Goal: Task Accomplishment & Management: Manage account settings

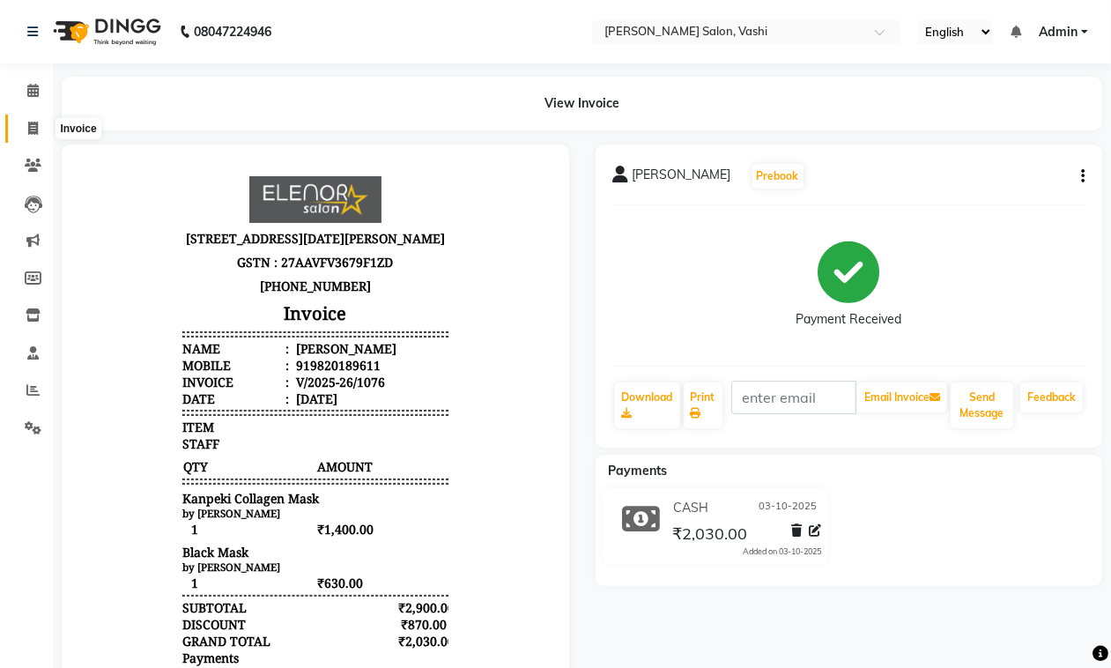
drag, startPoint x: 26, startPoint y: 134, endPoint x: 35, endPoint y: 132, distance: 9.0
click at [26, 134] on span at bounding box center [33, 129] width 31 height 20
select select "service"
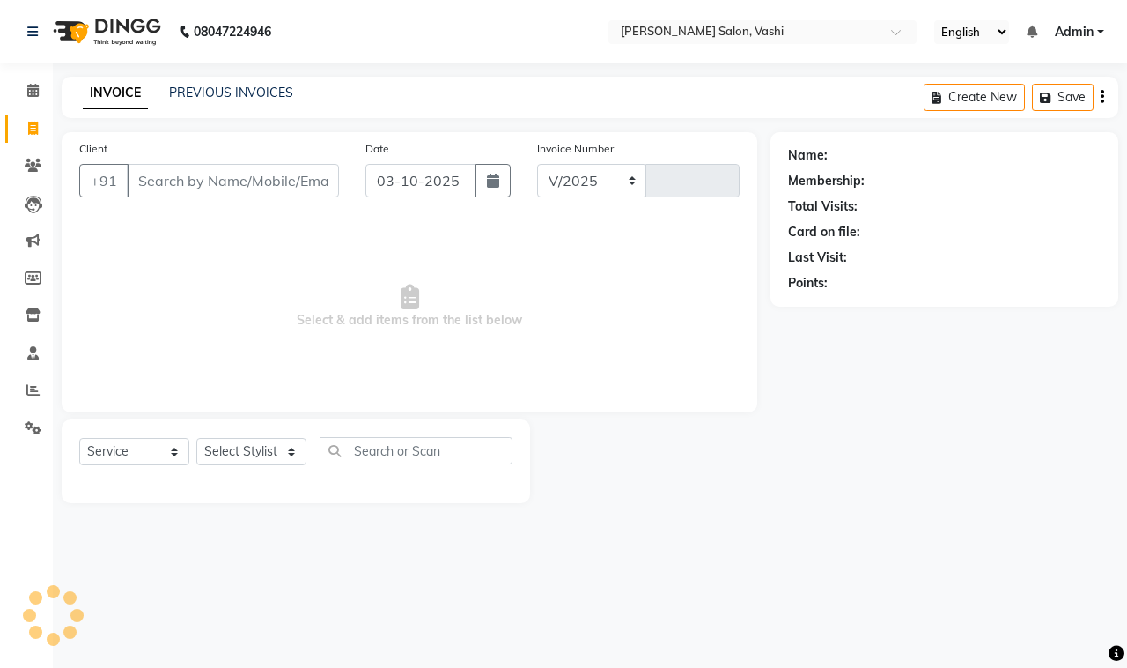
select select "695"
type input "1077"
click at [35, 132] on icon at bounding box center [33, 128] width 10 height 13
select select "service"
type input "1077"
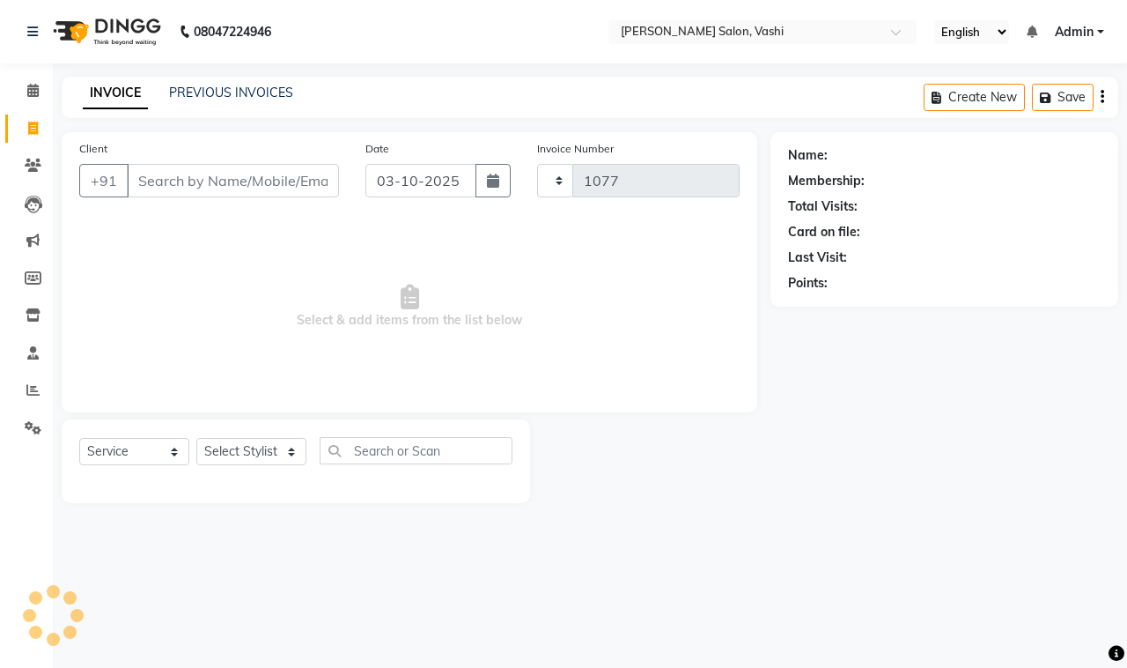
select select "695"
click at [240, 85] on link "PREVIOUS INVOICES" at bounding box center [231, 93] width 124 height 16
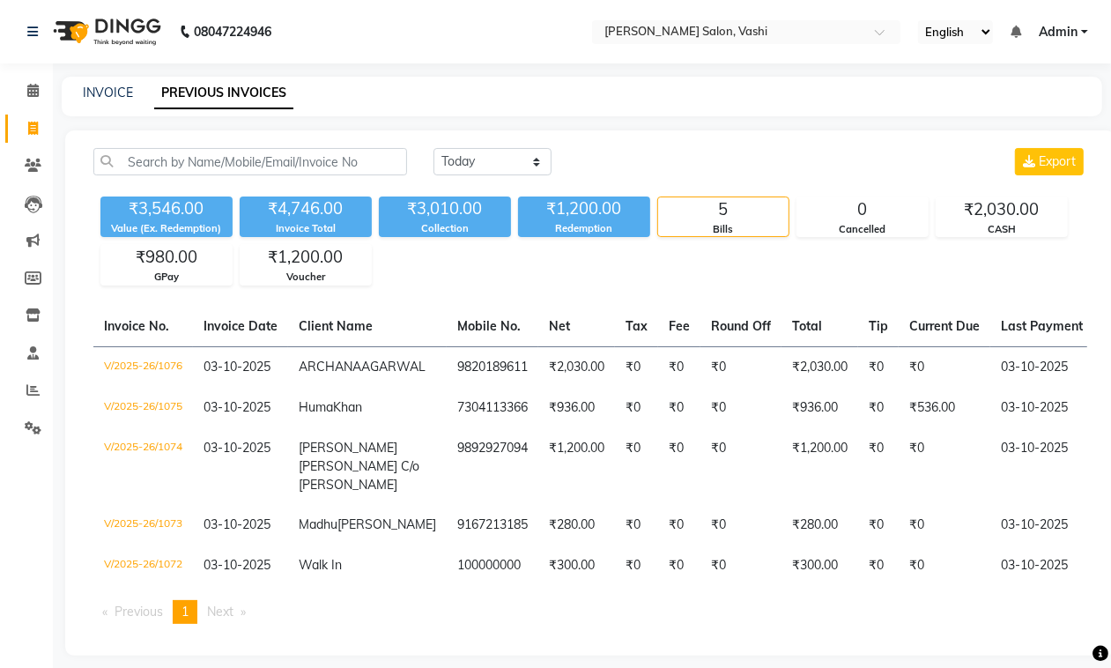
scroll to position [64, 0]
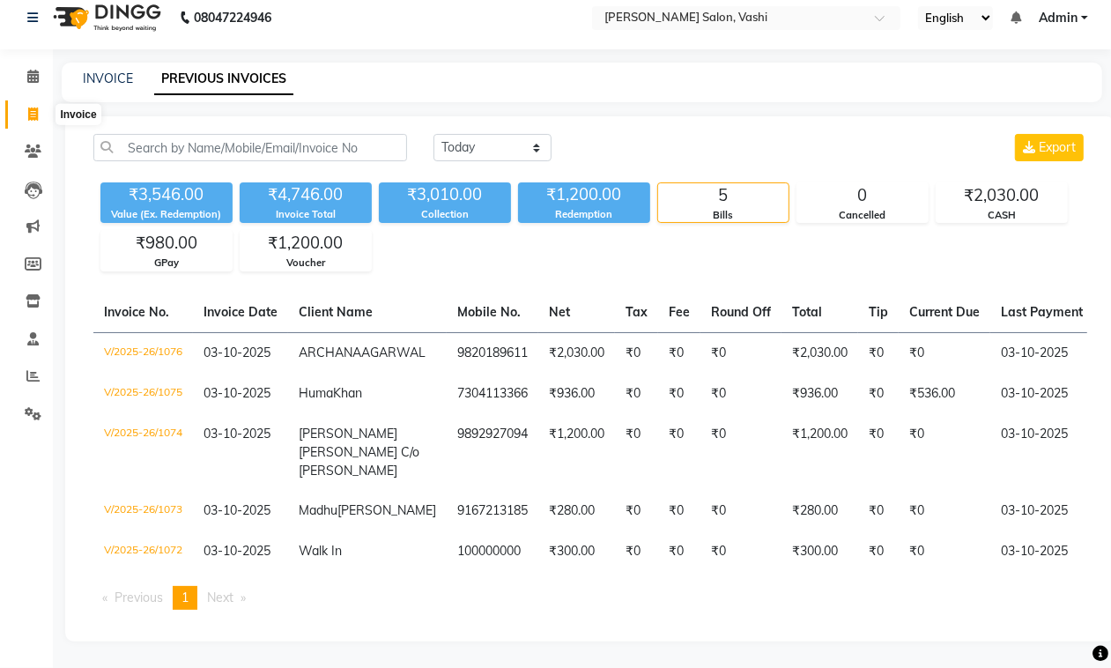
click at [37, 107] on icon at bounding box center [33, 113] width 10 height 13
select select "695"
select select "service"
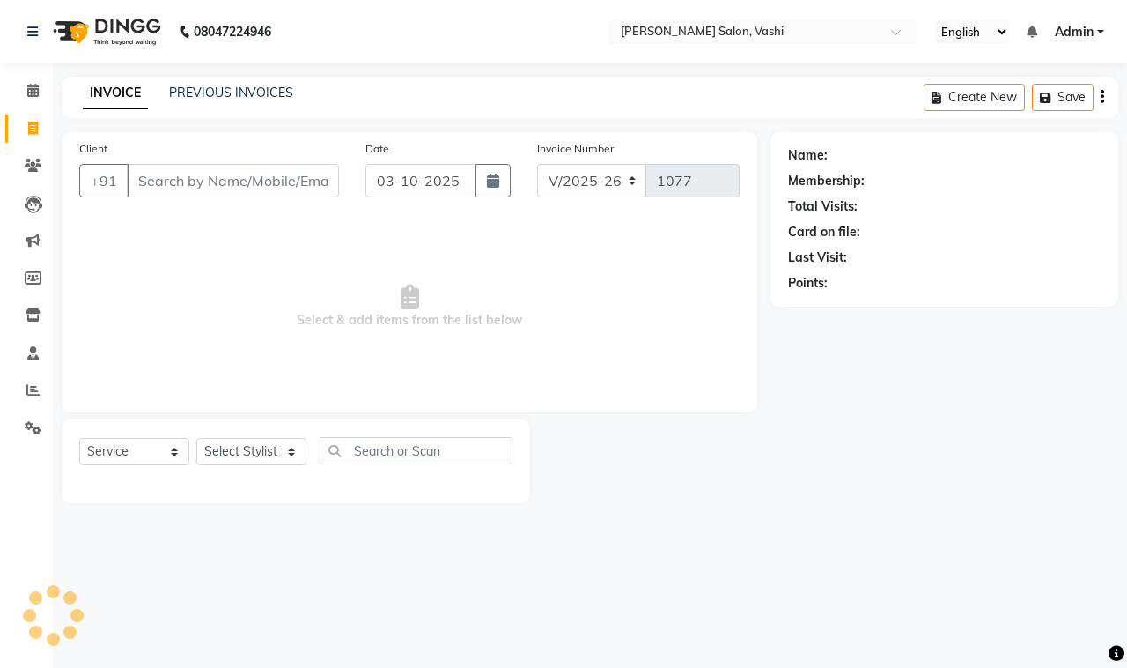
click at [248, 165] on input "Client" at bounding box center [233, 180] width 212 height 33
type input "9819817930"
click at [292, 166] on button "Add Client" at bounding box center [293, 180] width 91 height 33
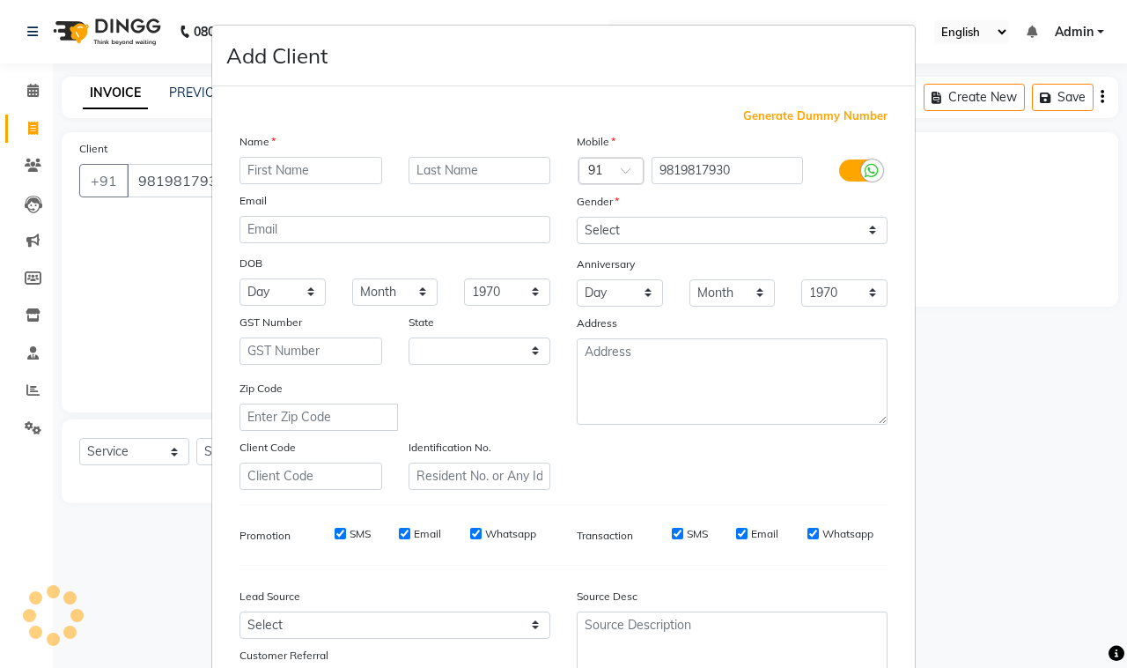
drag, startPoint x: 314, startPoint y: 174, endPoint x: 336, endPoint y: 174, distance: 22.9
click at [314, 174] on div "Name Email DOB Day 01 02 03 04 05 06 07 08 09 10 11 12 13 14 15 16 17 18 19 20 …" at bounding box center [394, 311] width 337 height 358
click at [330, 174] on input "text" at bounding box center [311, 170] width 143 height 27
select select "22"
type input "i"
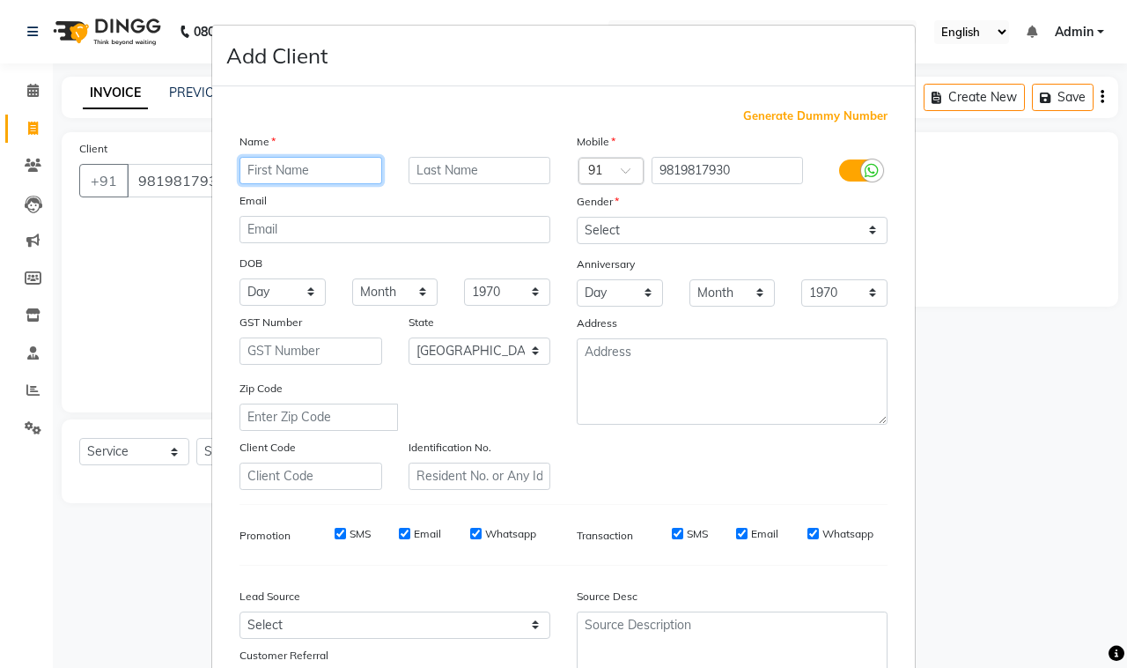
type input "O"
type input "IOLA"
click at [430, 144] on div "Name" at bounding box center [394, 144] width 337 height 25
click at [427, 154] on div "Name" at bounding box center [394, 144] width 337 height 25
click at [423, 181] on input "text" at bounding box center [480, 170] width 143 height 27
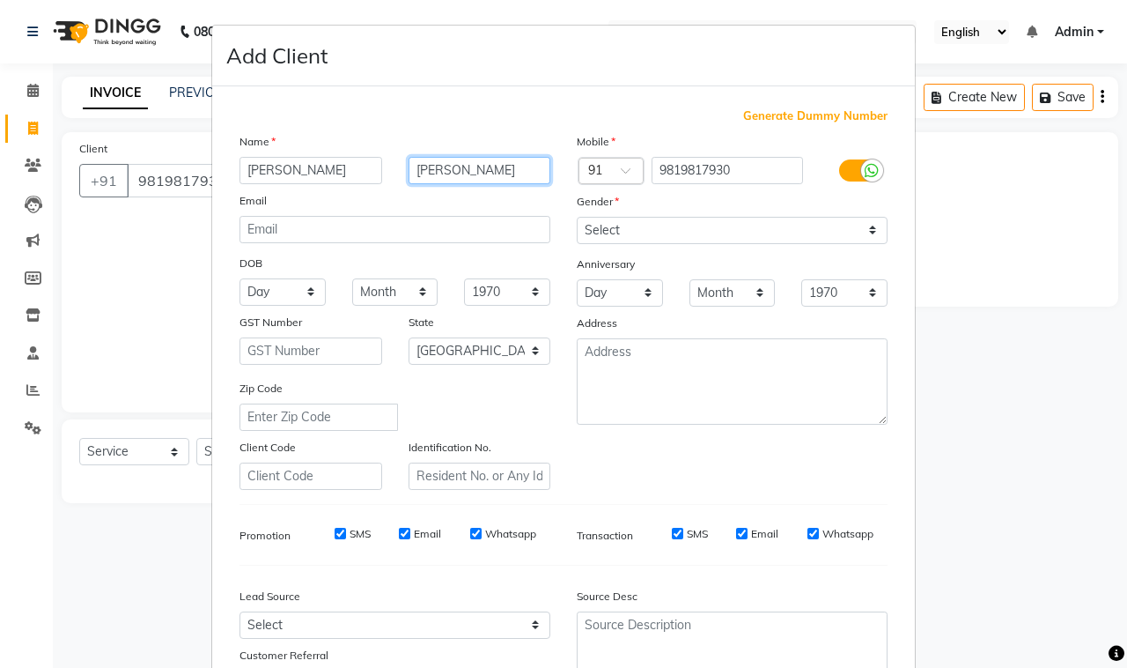
type input "SEQUEIRA"
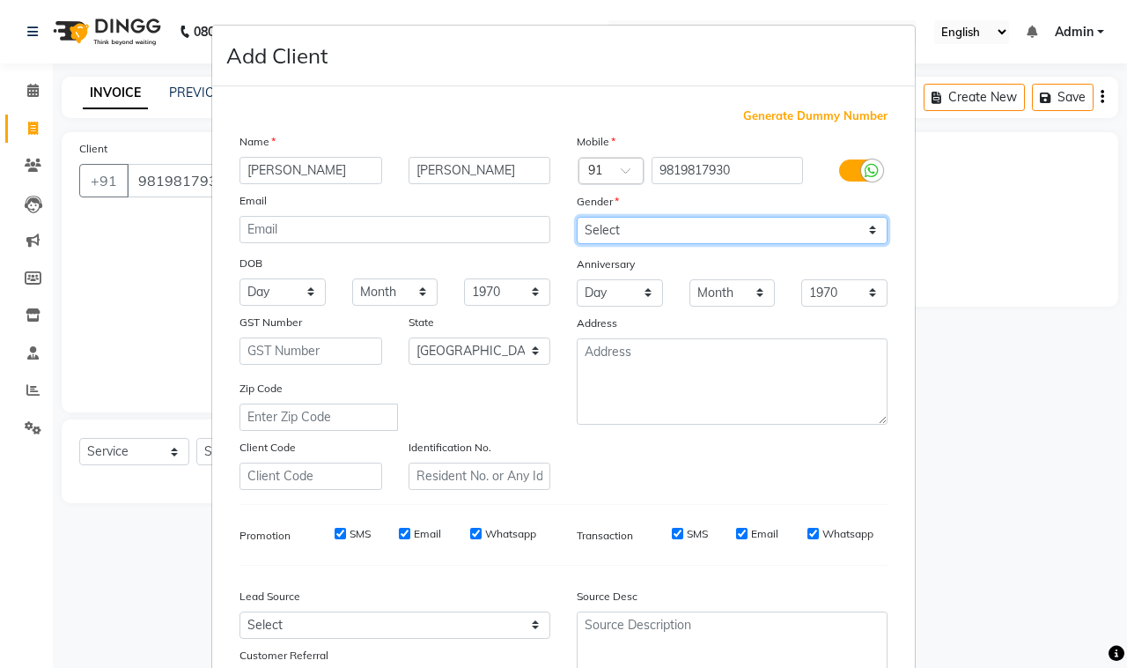
click at [639, 225] on select "Select Male Female Other Prefer Not To Say" at bounding box center [732, 230] width 311 height 27
click at [634, 226] on select "Select Male Female Other Prefer Not To Say" at bounding box center [732, 230] width 311 height 27
click at [632, 227] on select "Select Male Female Other Prefer Not To Say" at bounding box center [732, 230] width 311 height 27
select select "female"
click at [577, 217] on select "Select Male Female Other Prefer Not To Say" at bounding box center [732, 230] width 311 height 27
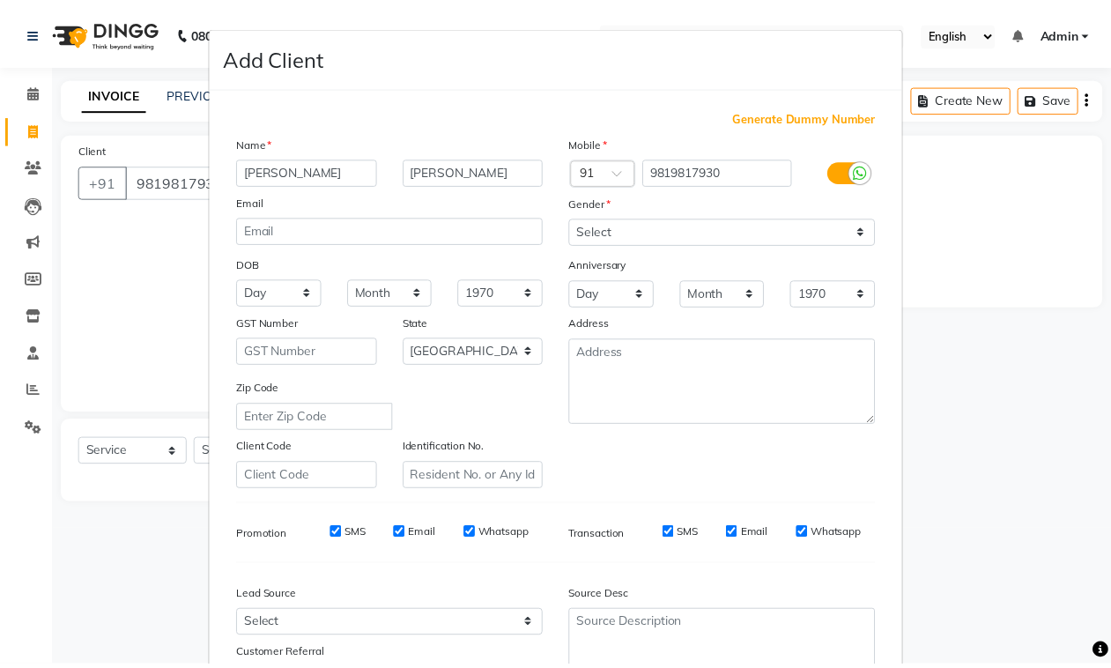
scroll to position [138, 0]
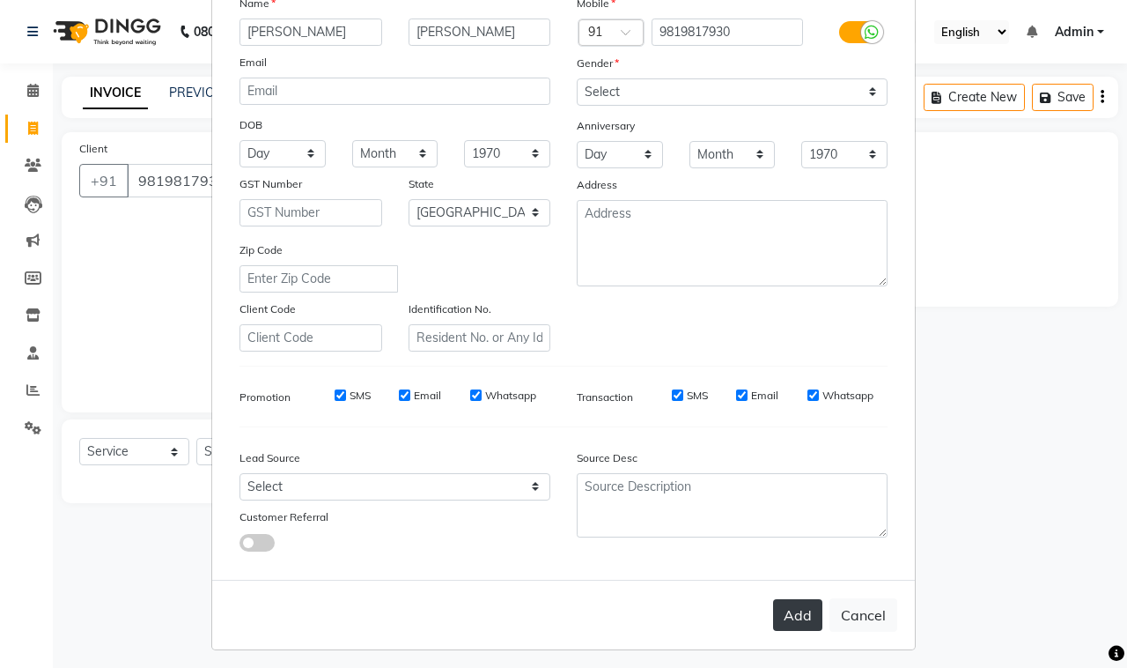
click at [795, 617] on button "Add" at bounding box center [797, 615] width 49 height 32
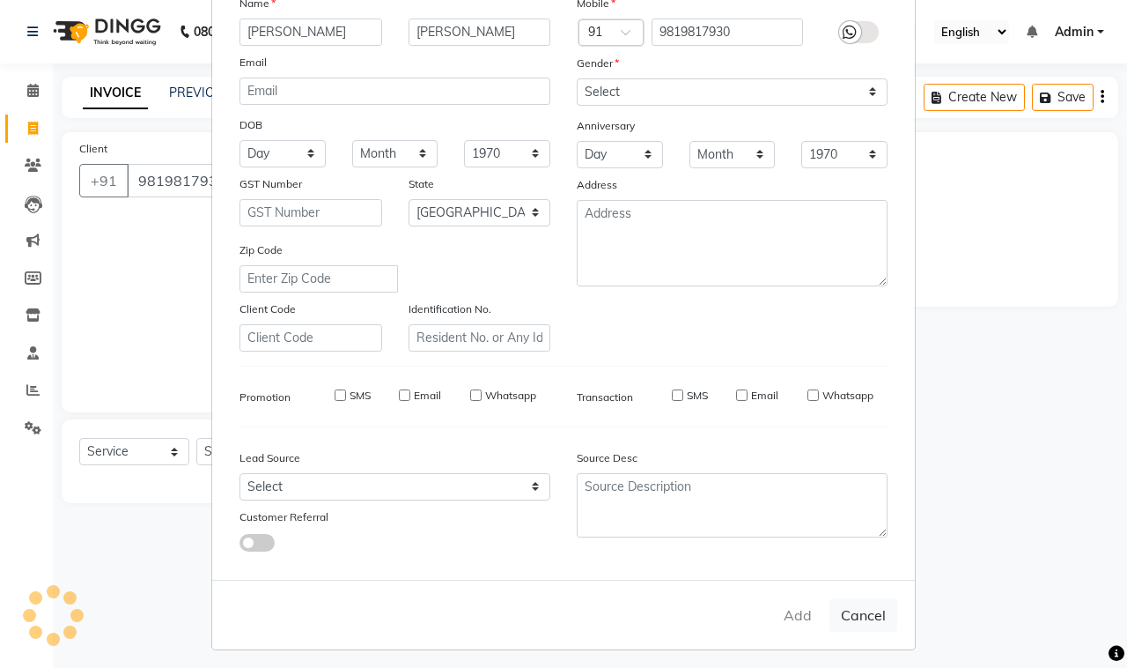
select select
select select "null"
select select
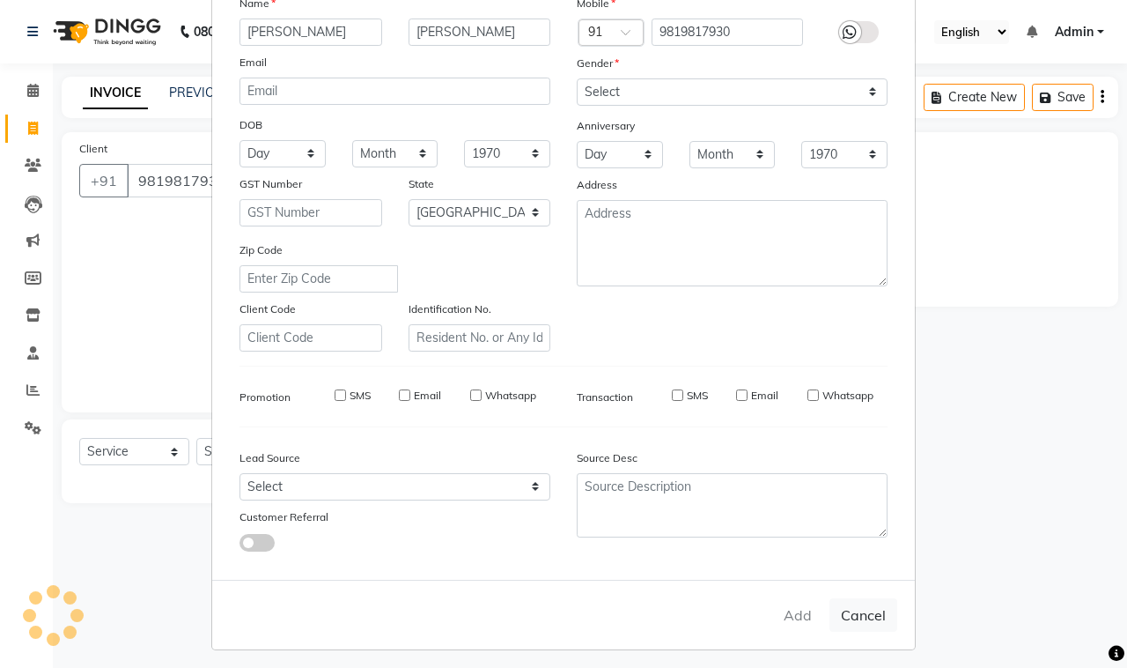
select select
checkbox input "false"
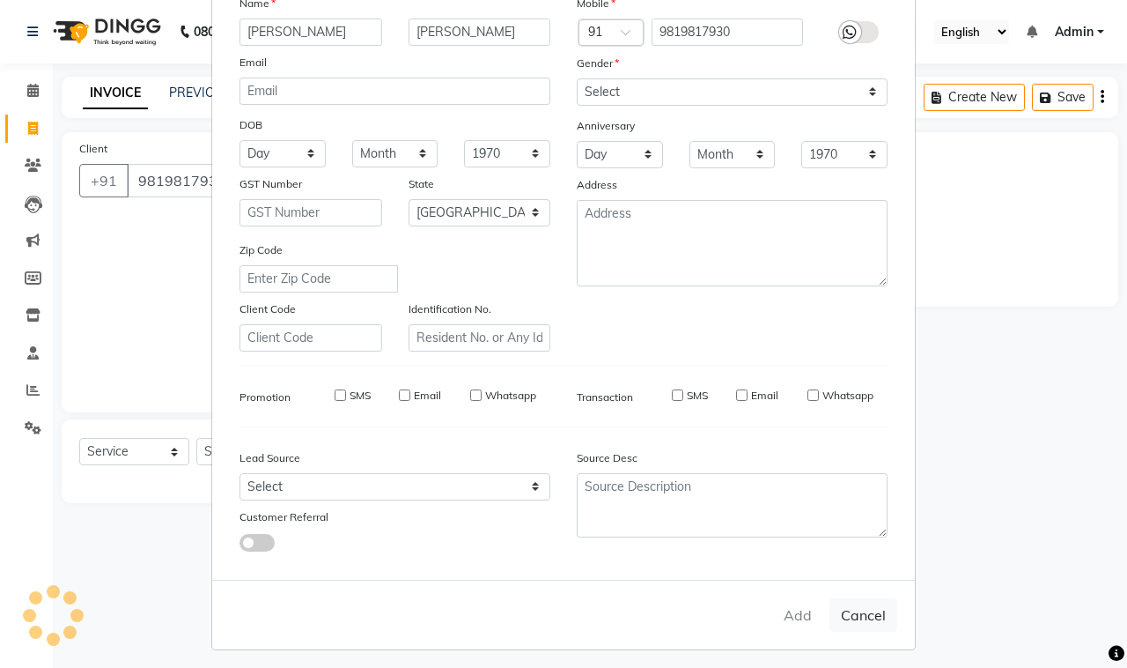
checkbox input "false"
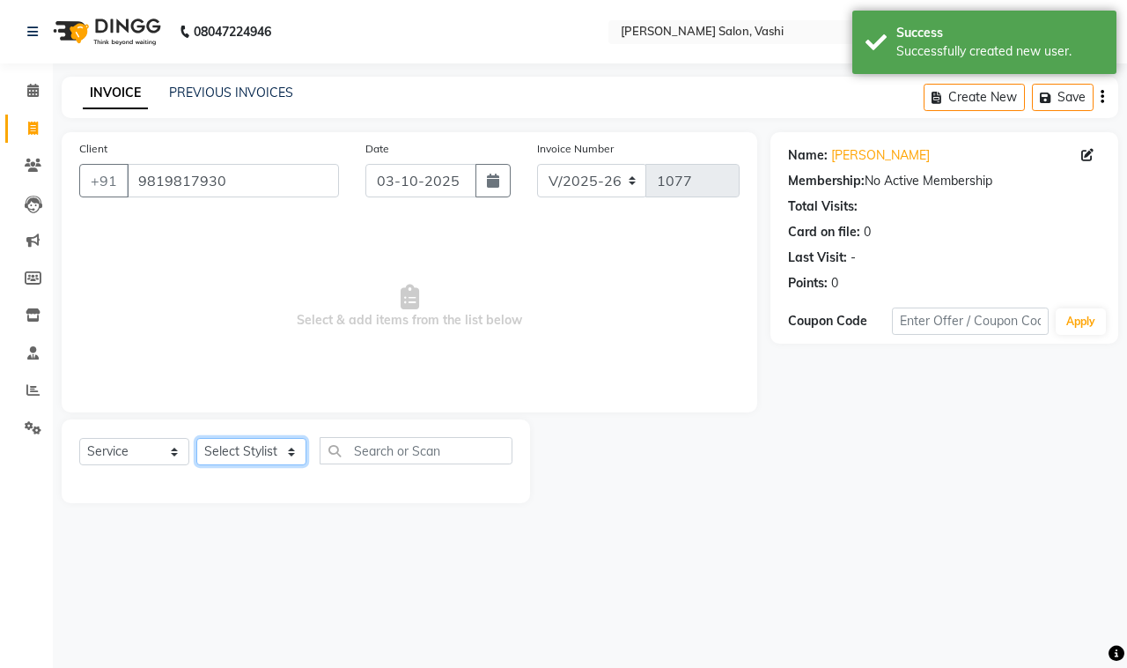
click at [236, 454] on select "Select Stylist DC Dipika Freelancer Hasan Rehan Salmani Vinith Zoya Shaikh" at bounding box center [251, 451] width 110 height 27
select select "10481"
click at [196, 438] on select "Select Stylist DC Dipika Freelancer Hasan Rehan Salmani Vinith Zoya Shaikh" at bounding box center [251, 451] width 110 height 27
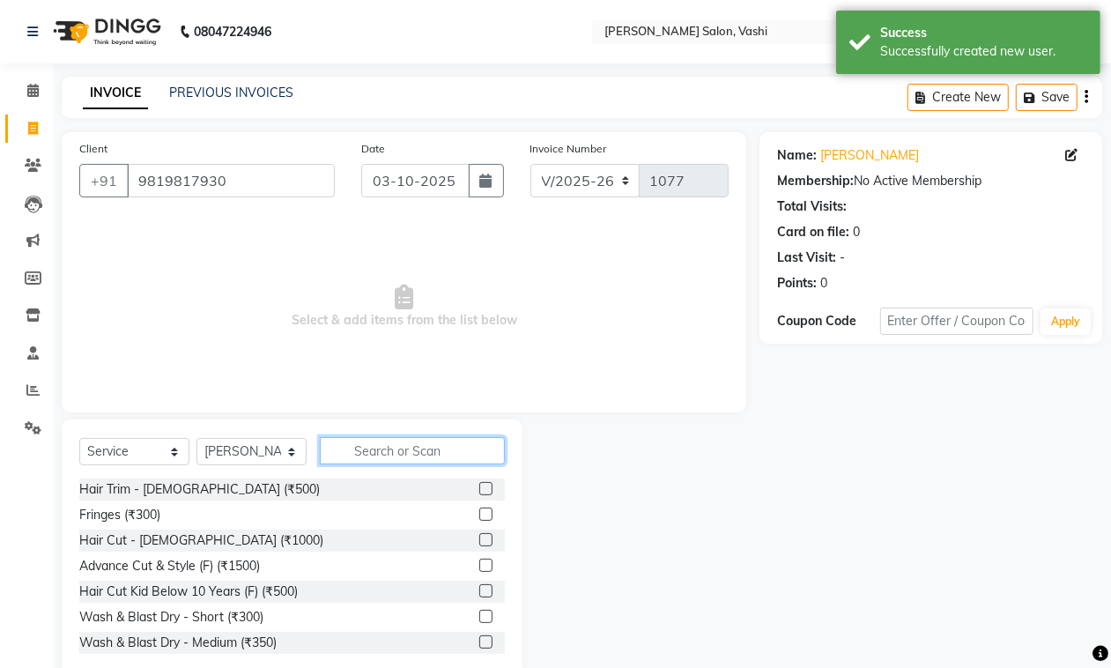
click at [375, 461] on input "text" at bounding box center [412, 450] width 185 height 27
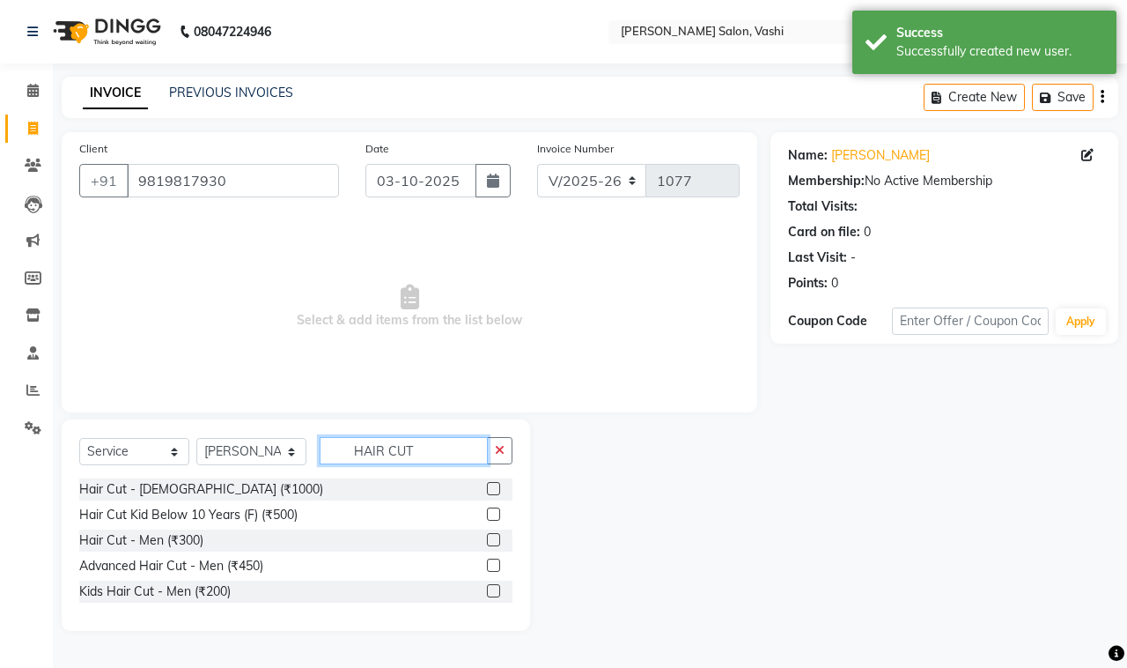
type input "HAIR CUT"
click at [485, 491] on div "Hair Cut - Female (₹1000)" at bounding box center [295, 489] width 433 height 22
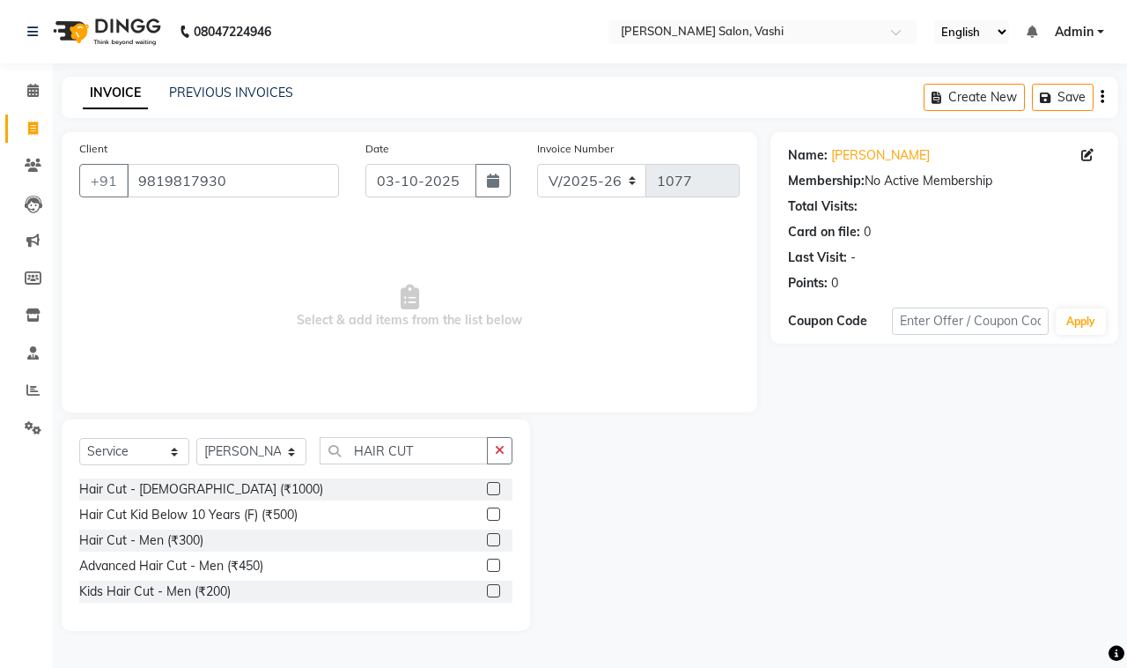
click at [490, 494] on label at bounding box center [493, 488] width 13 height 13
click at [490, 494] on input "checkbox" at bounding box center [492, 489] width 11 height 11
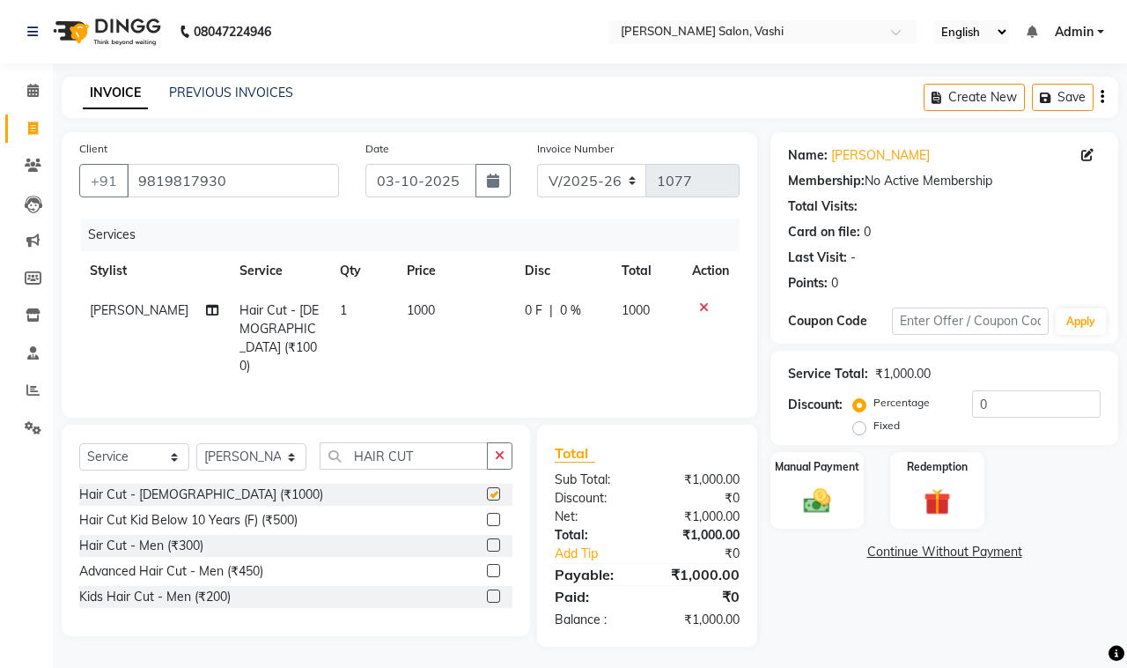
checkbox input "false"
click at [972, 403] on input "0" at bounding box center [1036, 403] width 129 height 27
type input "20"
click at [809, 508] on img at bounding box center [817, 500] width 46 height 33
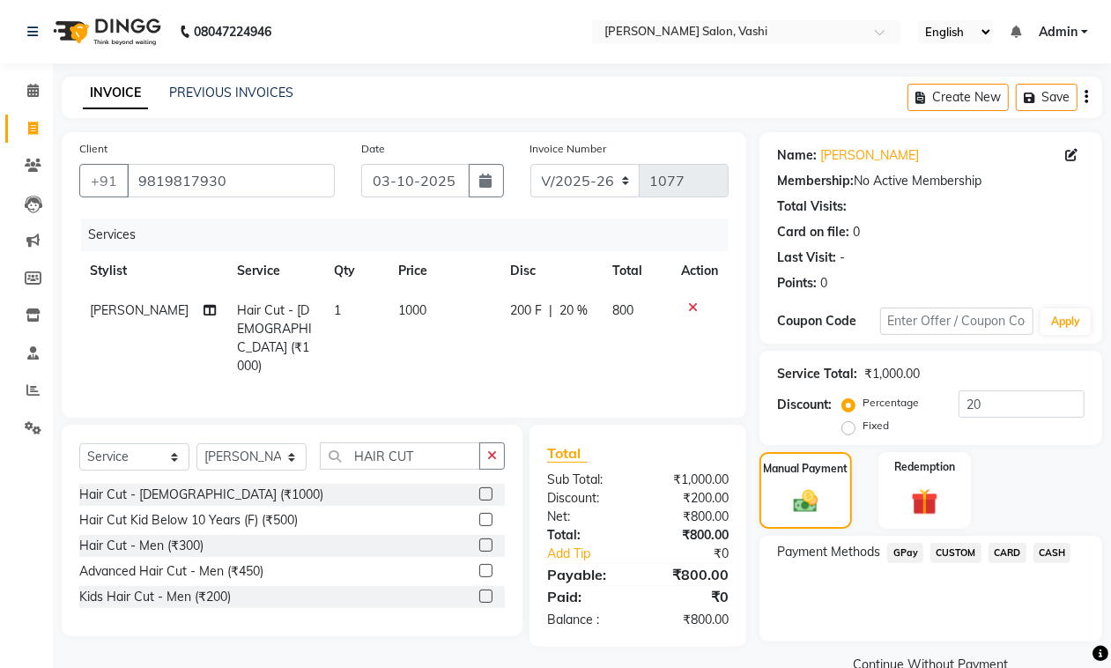
scroll to position [35, 0]
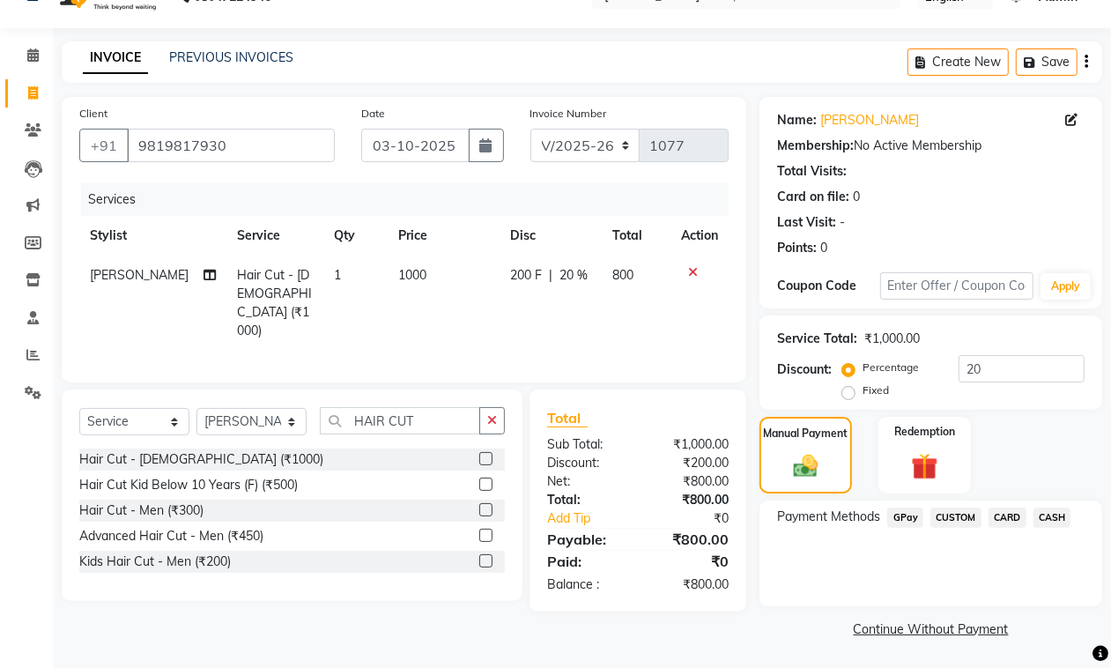
click at [896, 517] on span "GPay" at bounding box center [905, 517] width 36 height 20
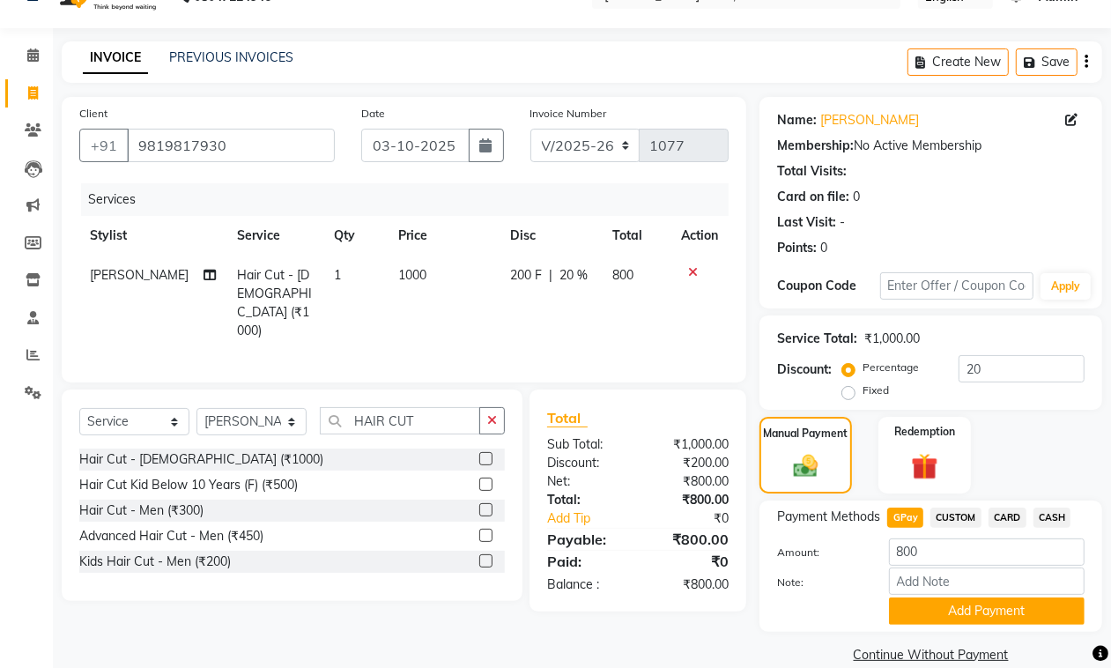
click at [903, 603] on button "Add Payment" at bounding box center [987, 610] width 196 height 27
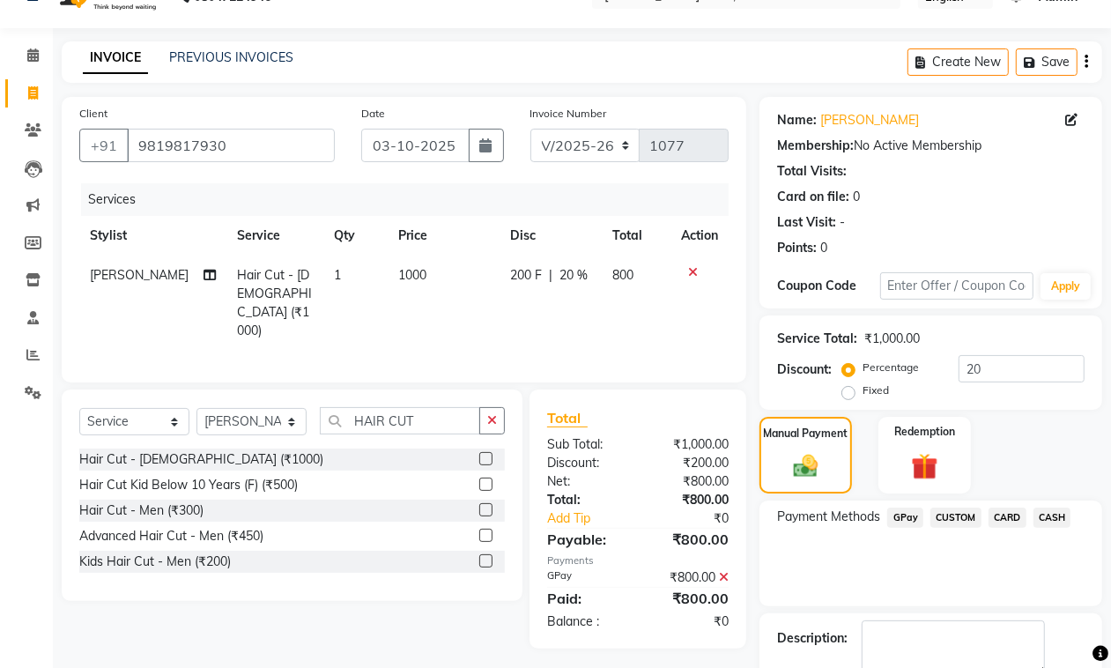
scroll to position [135, 0]
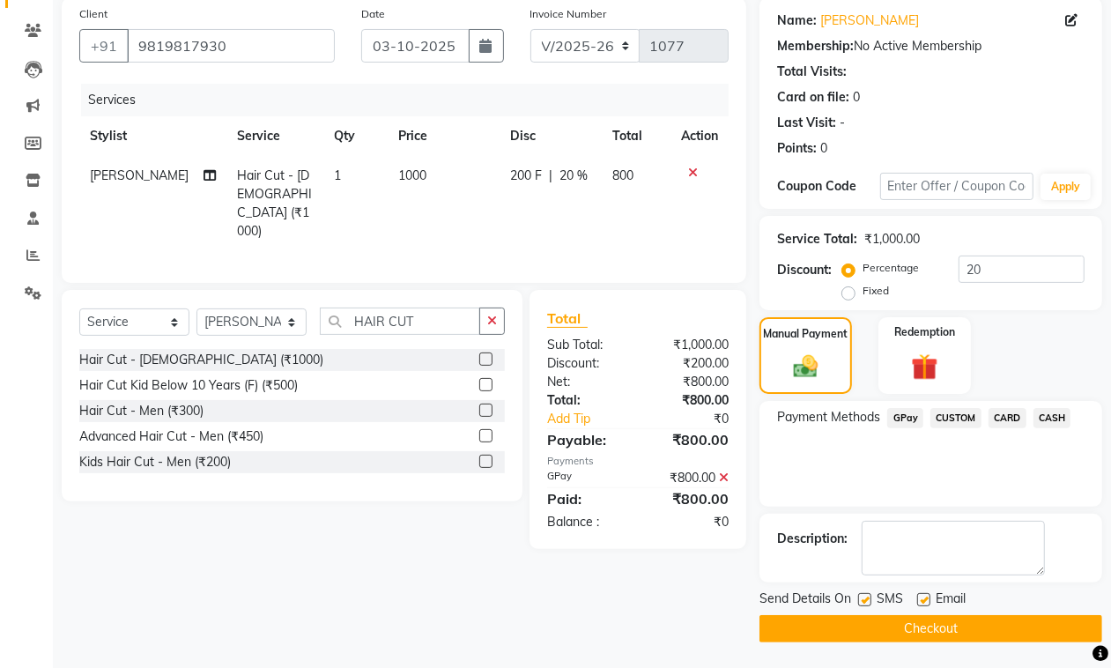
click at [931, 599] on div "Email" at bounding box center [948, 600] width 63 height 22
click at [925, 595] on label at bounding box center [923, 599] width 13 height 13
click at [925, 595] on input "checkbox" at bounding box center [922, 600] width 11 height 11
checkbox input "false"
click at [865, 603] on label at bounding box center [864, 599] width 13 height 13
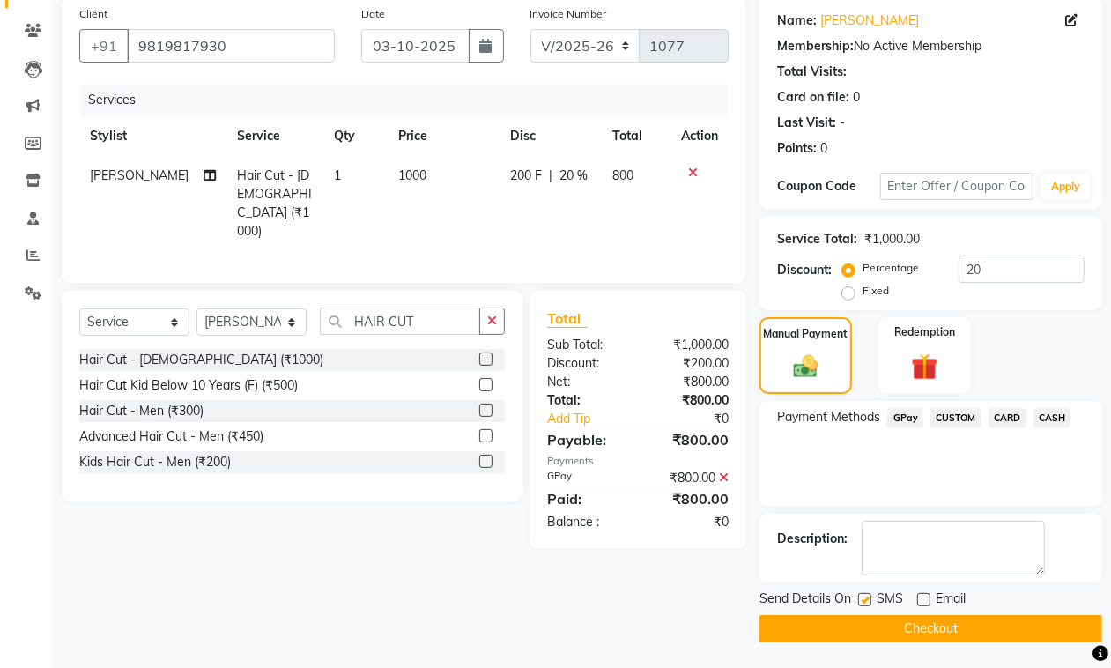
click at [865, 603] on input "checkbox" at bounding box center [863, 600] width 11 height 11
checkbox input "false"
click at [872, 621] on button "Checkout" at bounding box center [930, 628] width 343 height 27
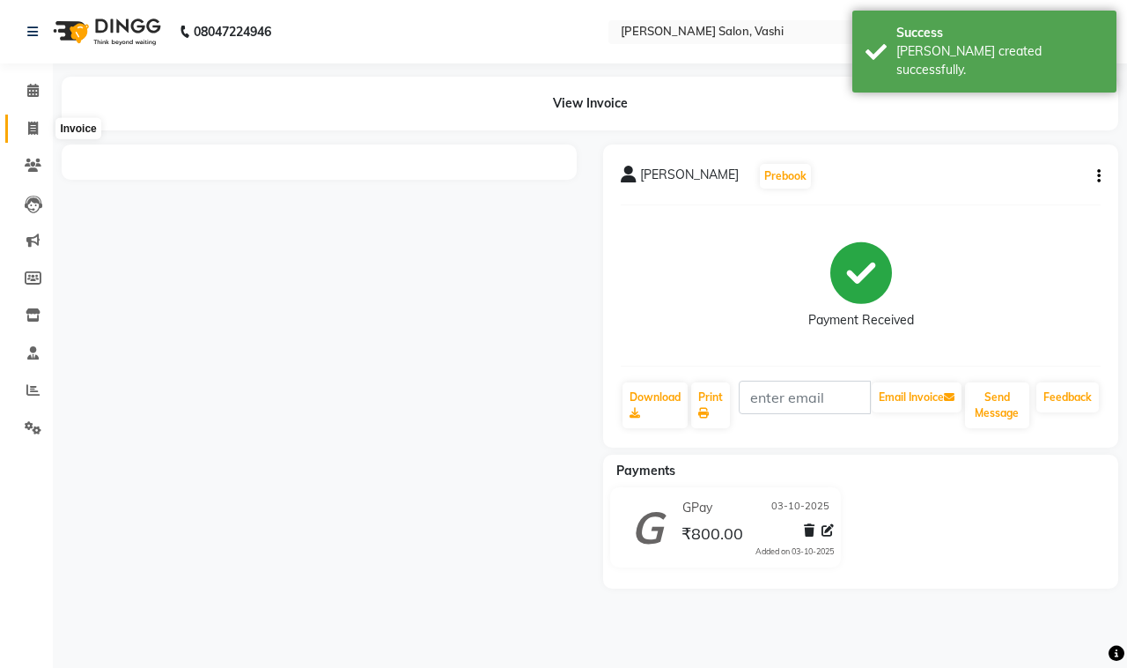
click at [33, 135] on span at bounding box center [33, 129] width 31 height 20
click at [31, 124] on icon at bounding box center [33, 128] width 10 height 13
select select "service"
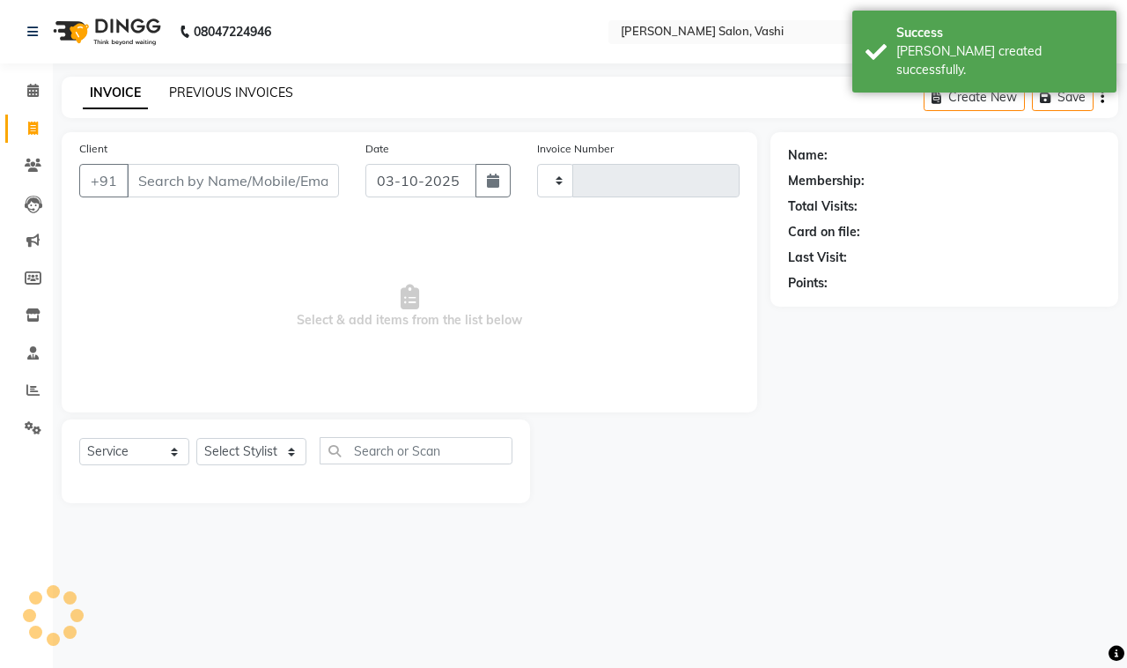
click at [248, 99] on link "PREVIOUS INVOICES" at bounding box center [231, 93] width 124 height 16
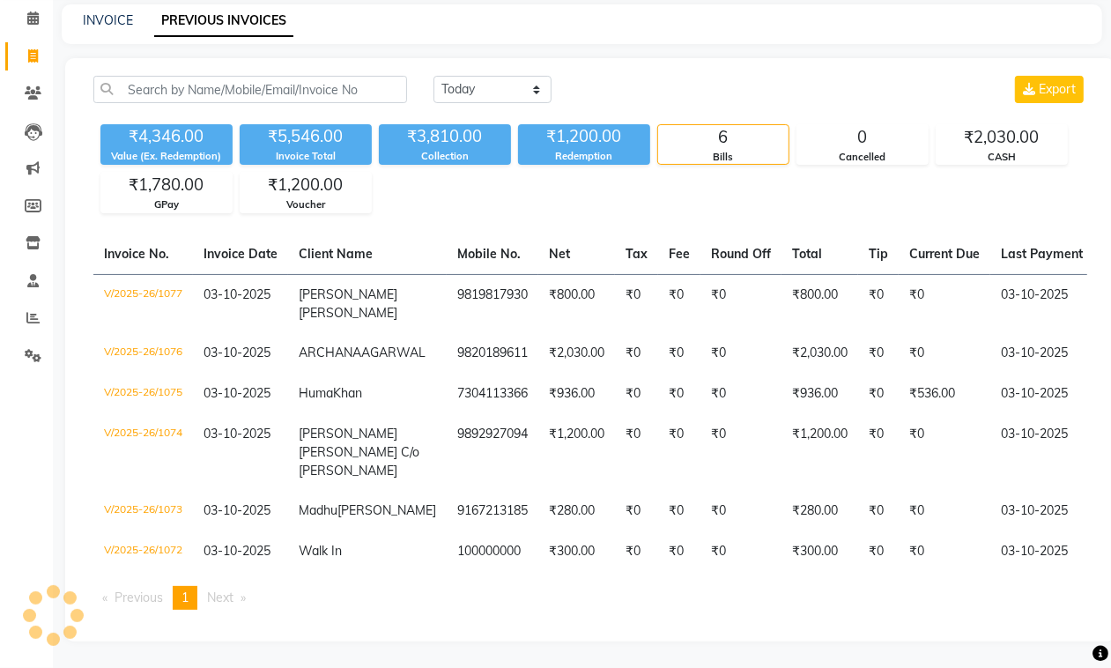
scroll to position [111, 0]
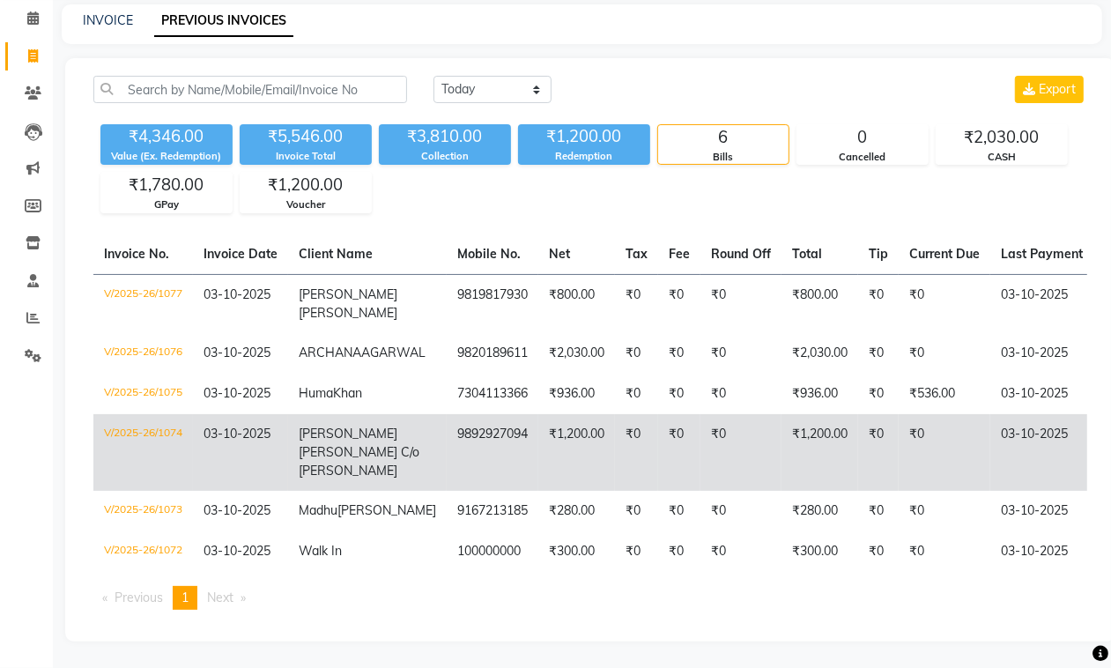
click at [538, 437] on td "₹1,200.00" at bounding box center [576, 452] width 77 height 77
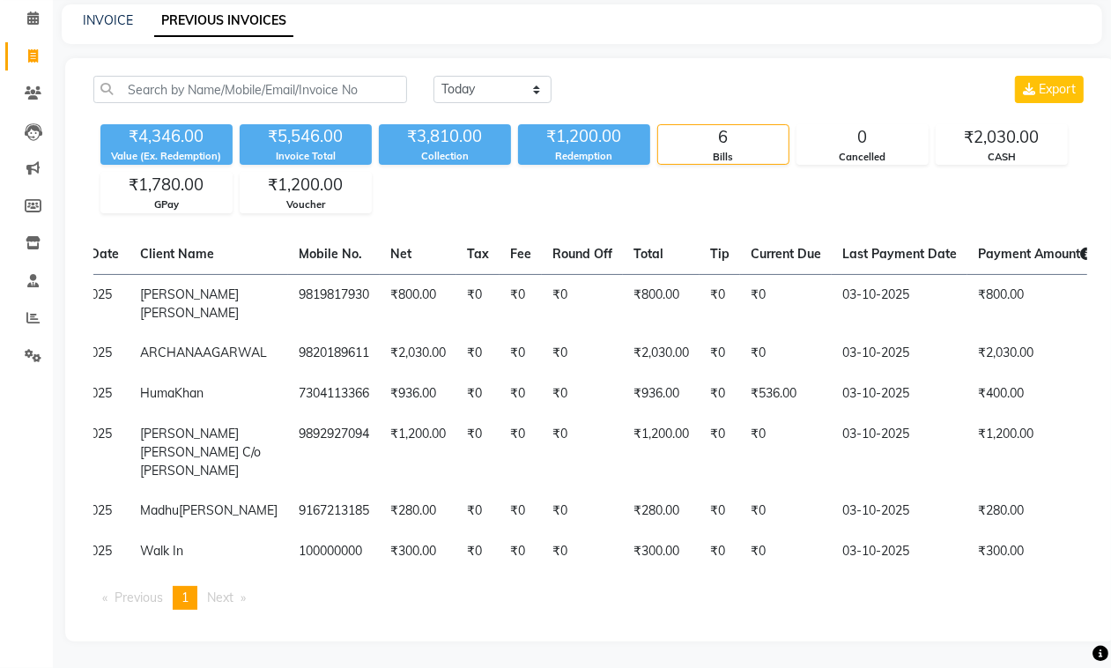
scroll to position [0, 173]
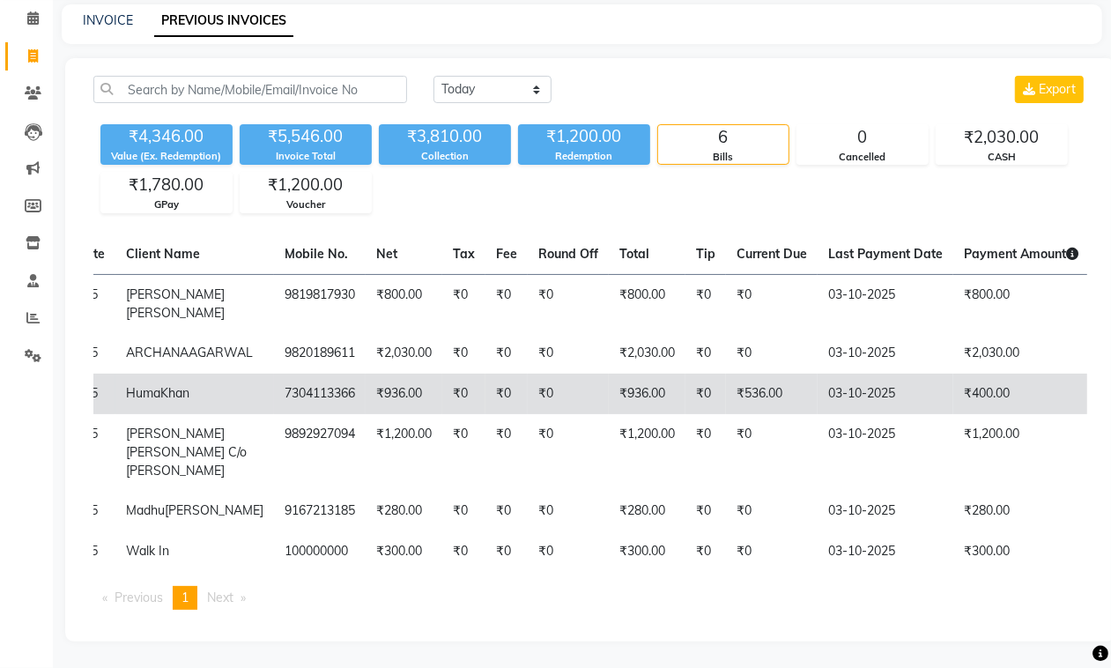
click at [685, 377] on td "₹0" at bounding box center [705, 393] width 41 height 41
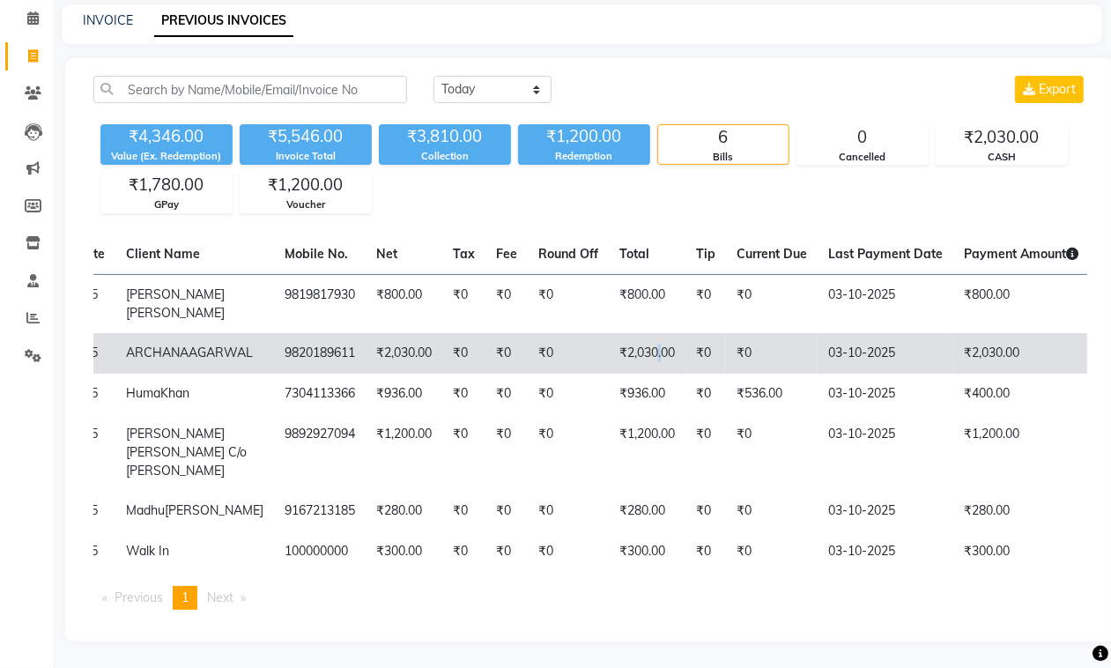
click at [610, 333] on td "₹2,030.00" at bounding box center [647, 353] width 77 height 41
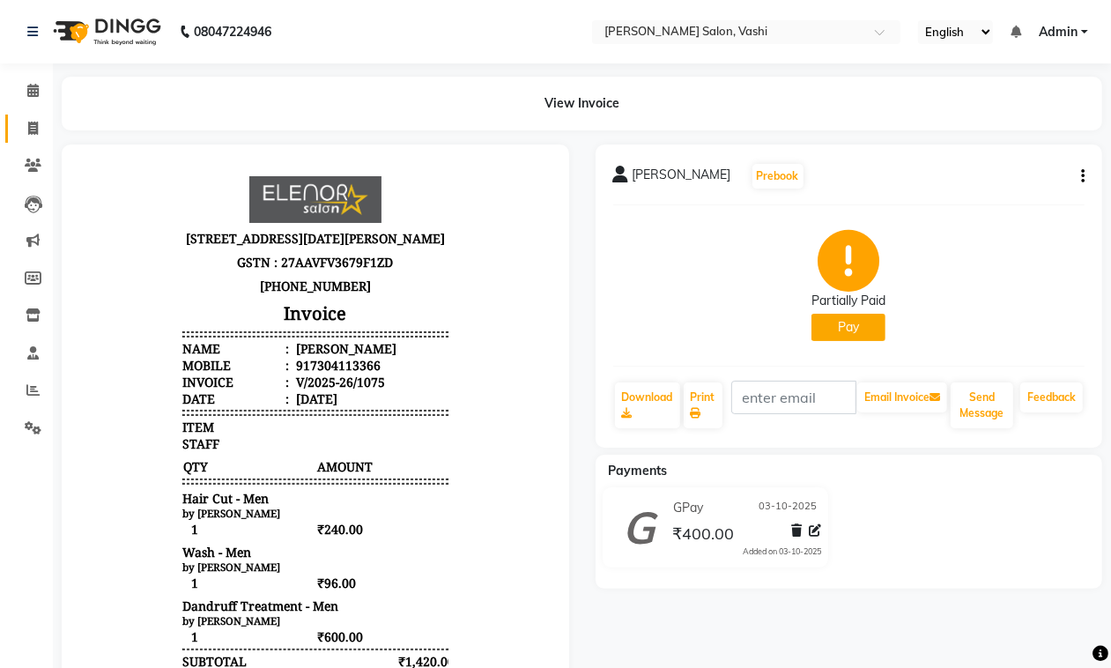
drag, startPoint x: 48, startPoint y: 130, endPoint x: 36, endPoint y: 132, distance: 12.5
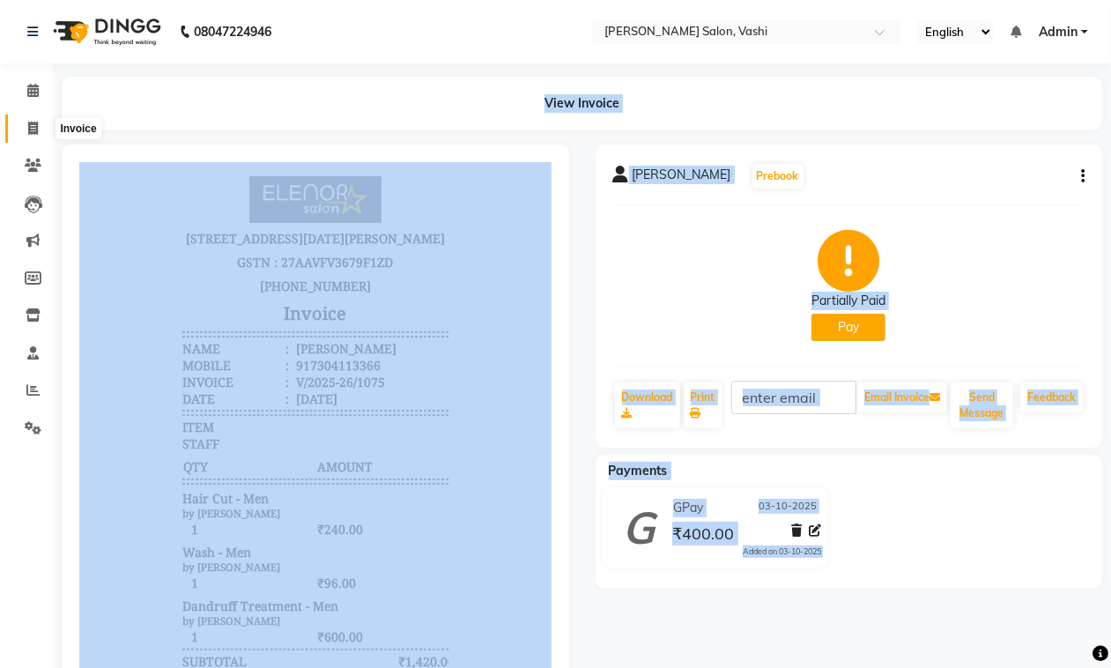
click at [36, 132] on icon at bounding box center [33, 128] width 10 height 13
select select "service"
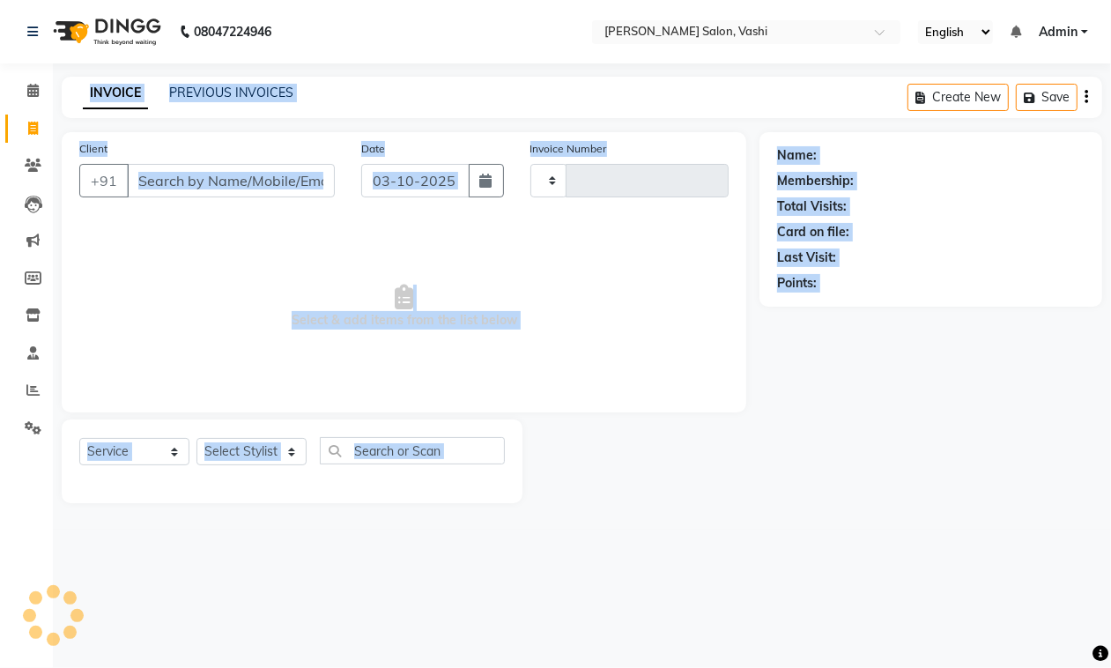
type input "1078"
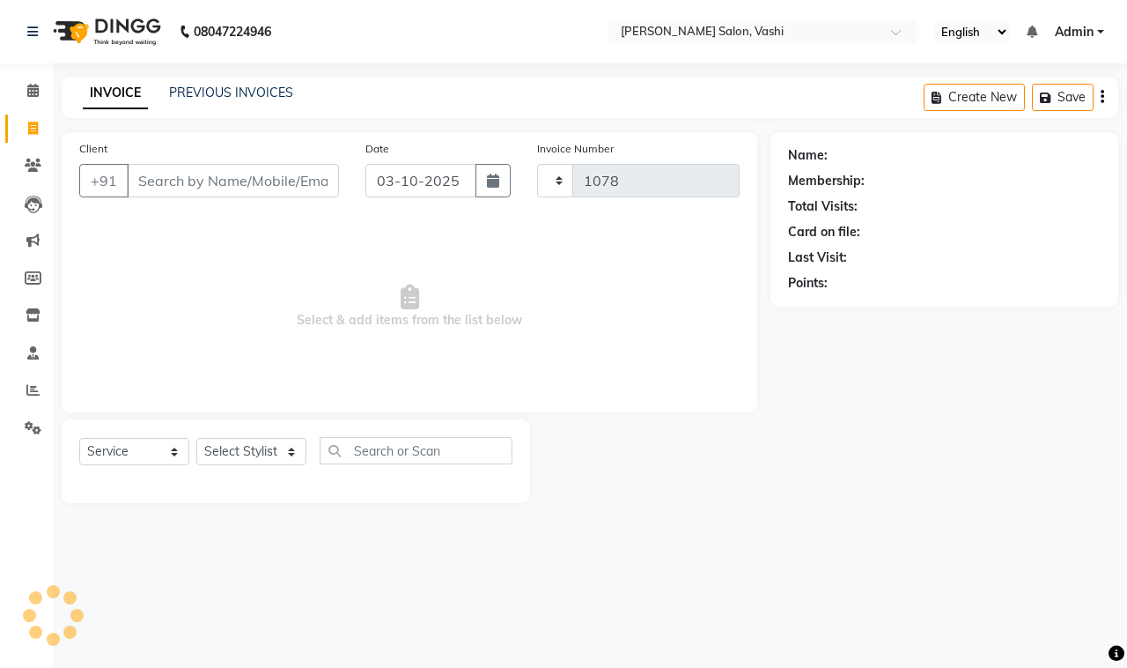
select select "695"
click at [36, 132] on icon at bounding box center [33, 128] width 10 height 13
select select "695"
select select "service"
click at [170, 176] on input "Client" at bounding box center [233, 180] width 212 height 33
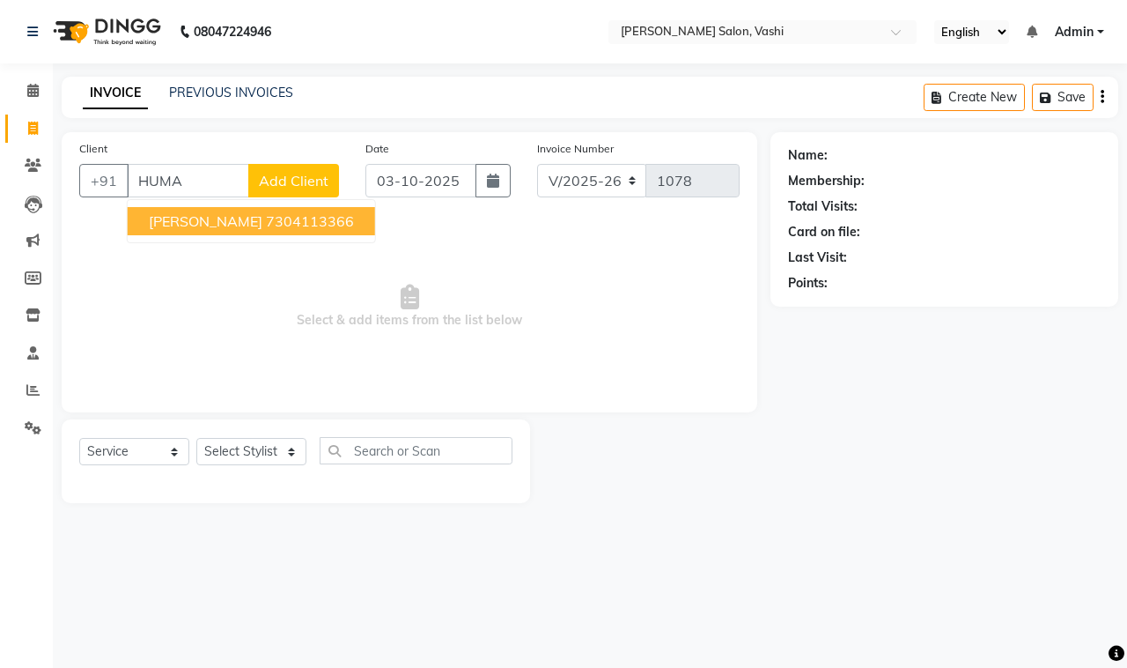
click at [192, 212] on span "Huma Khan" at bounding box center [206, 221] width 114 height 18
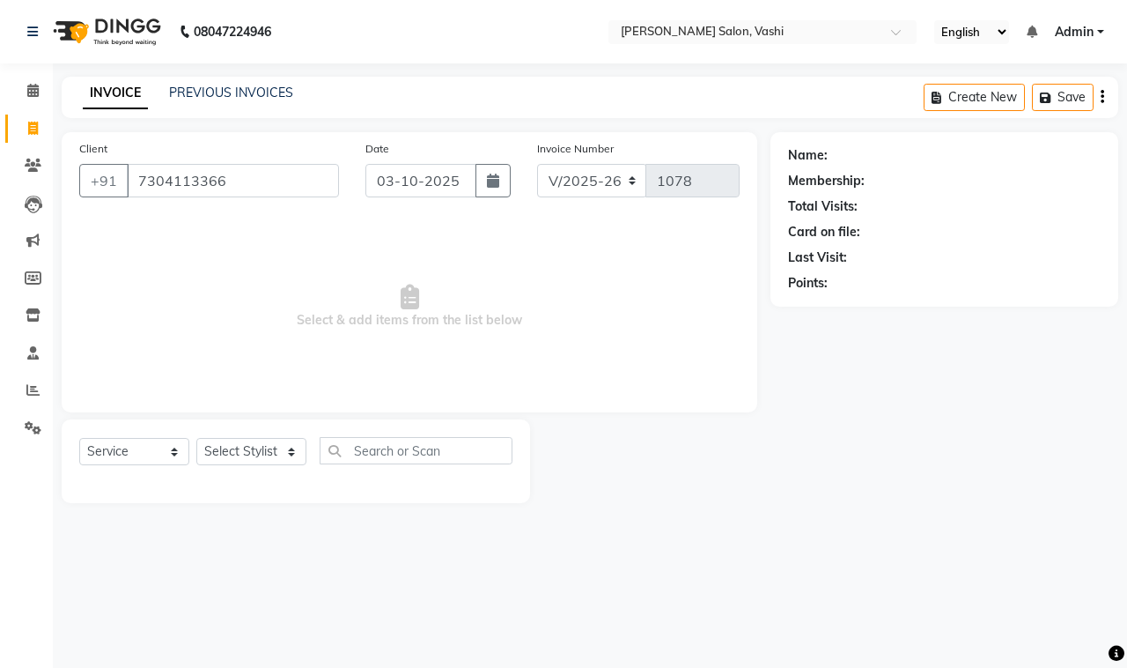
type input "7304113366"
select select "1: Object"
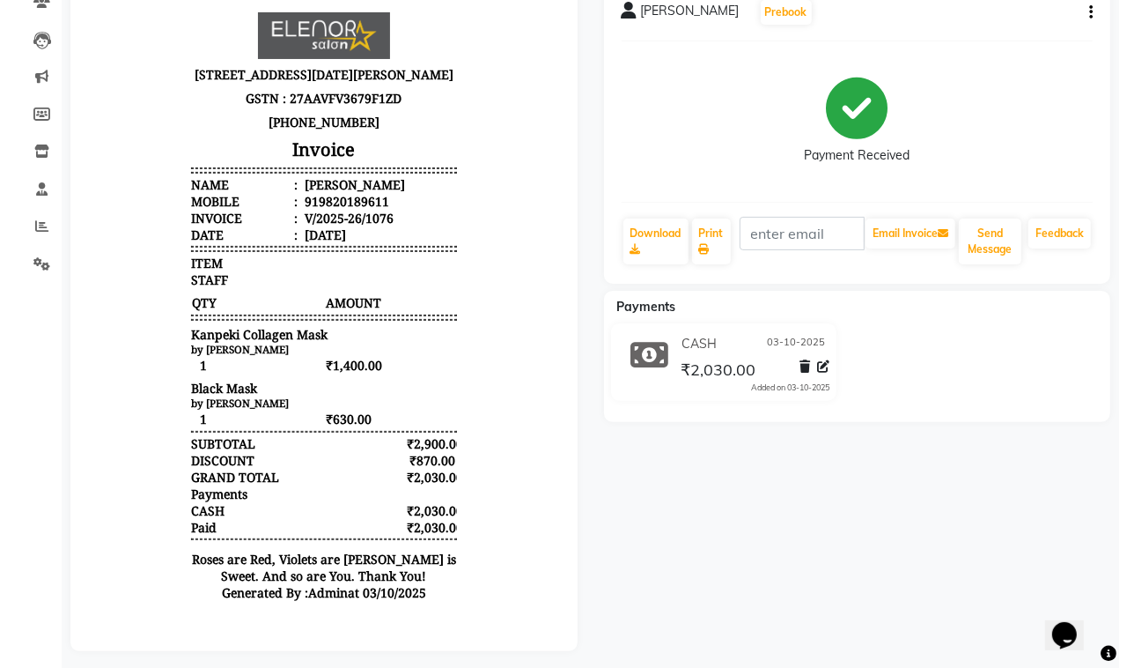
scroll to position [189, 0]
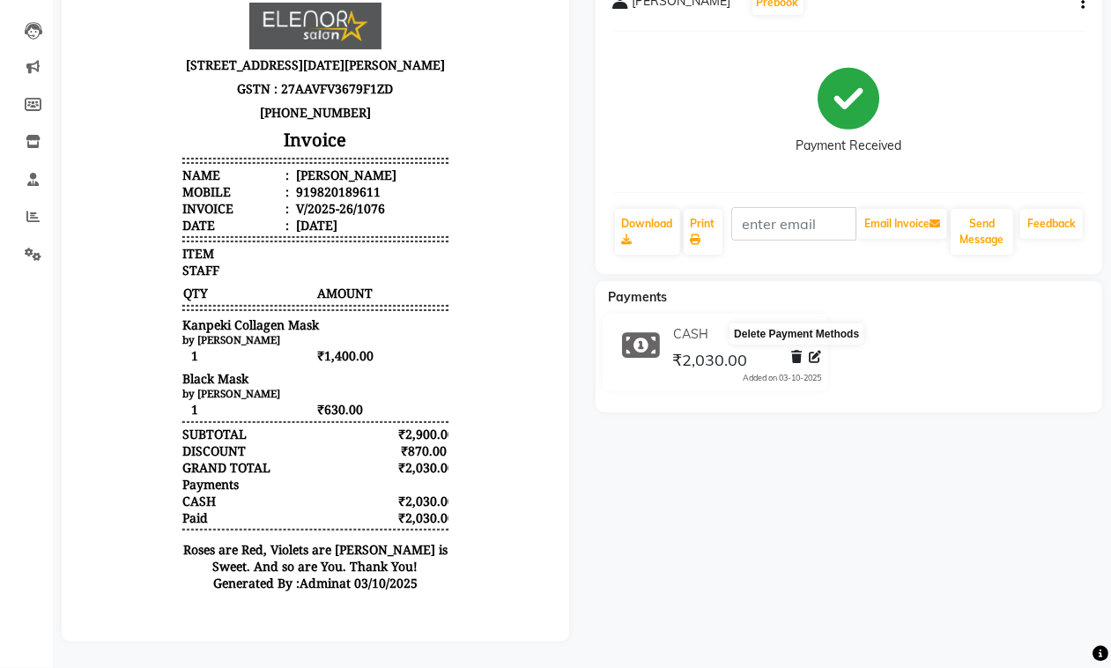
click at [794, 351] on icon at bounding box center [796, 357] width 11 height 12
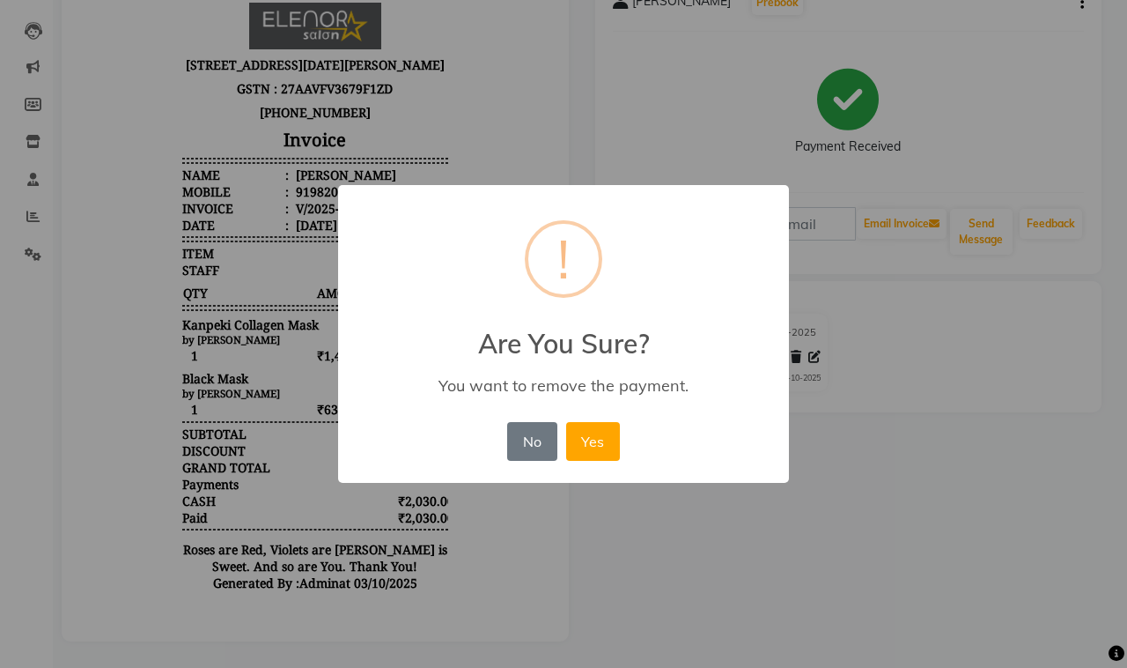
click at [794, 344] on div "× ! Are You Sure? You want to remove the payment. No No Yes" at bounding box center [563, 334] width 1127 height 668
click at [604, 447] on button "Yes" at bounding box center [593, 441] width 54 height 39
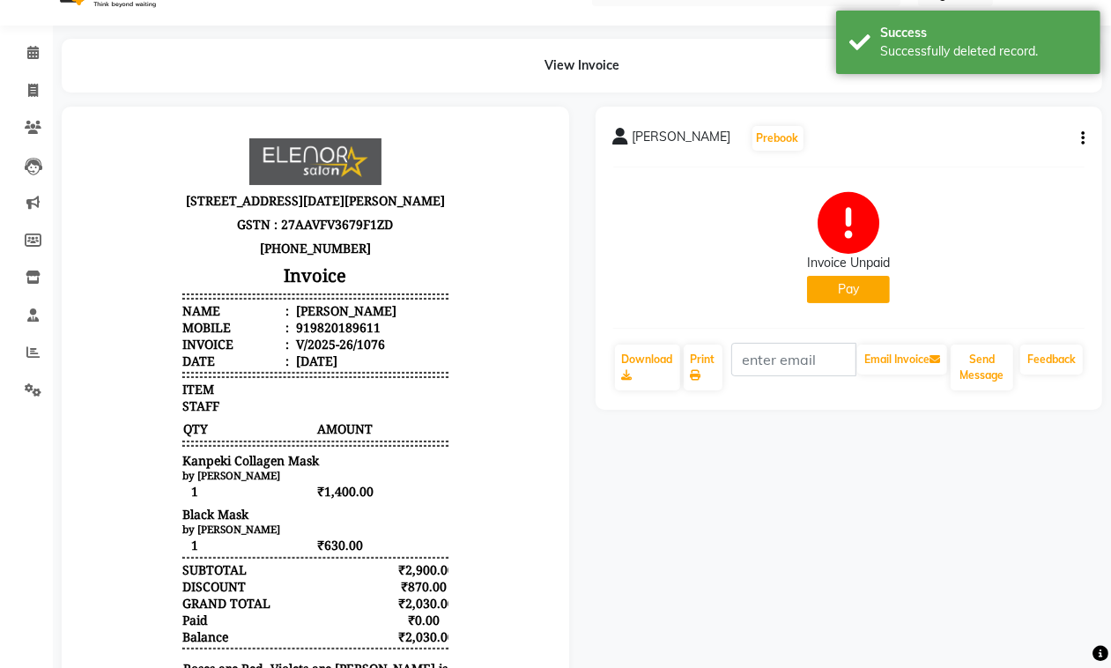
scroll to position [0, 0]
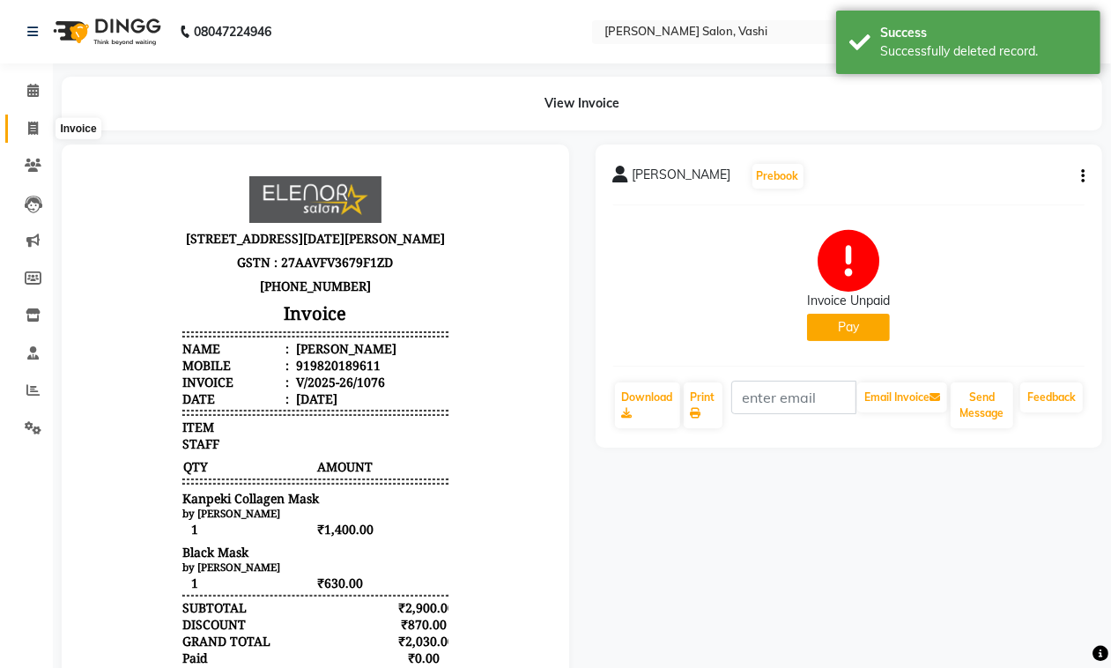
click at [37, 132] on icon at bounding box center [33, 128] width 10 height 13
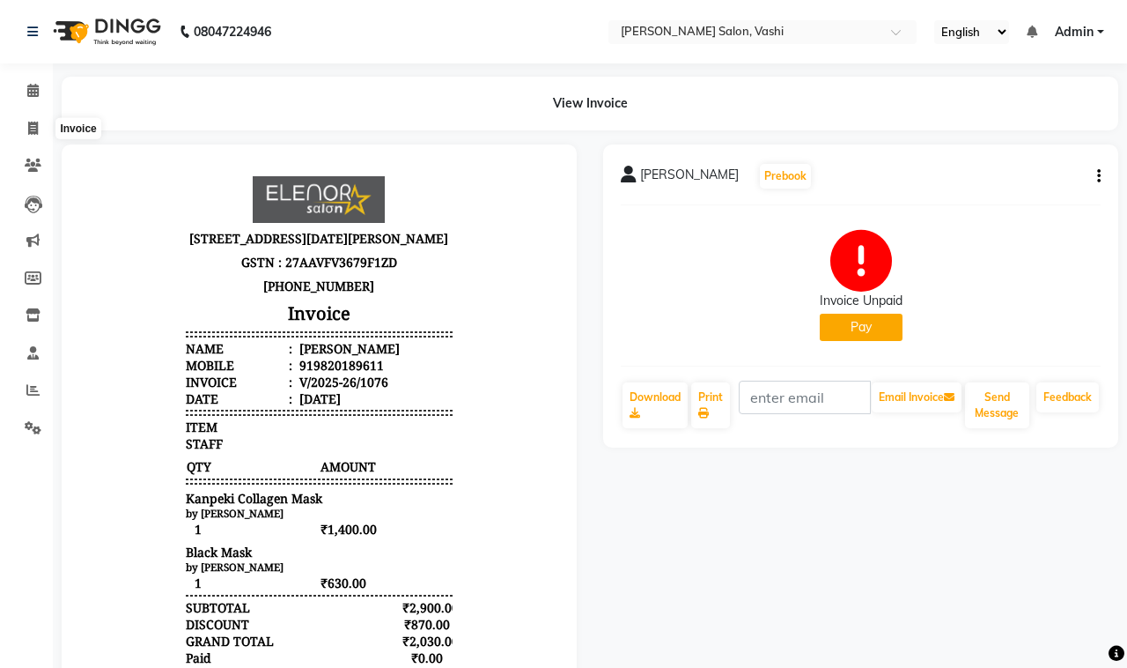
select select "695"
select select "service"
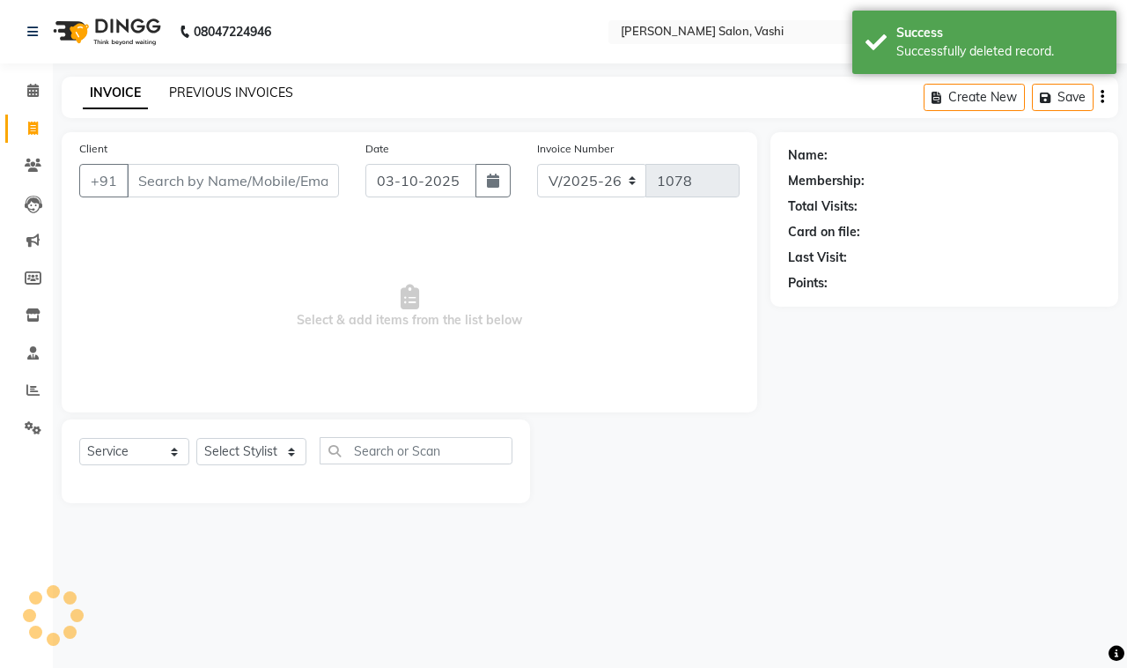
click at [227, 86] on link "PREVIOUS INVOICES" at bounding box center [231, 93] width 124 height 16
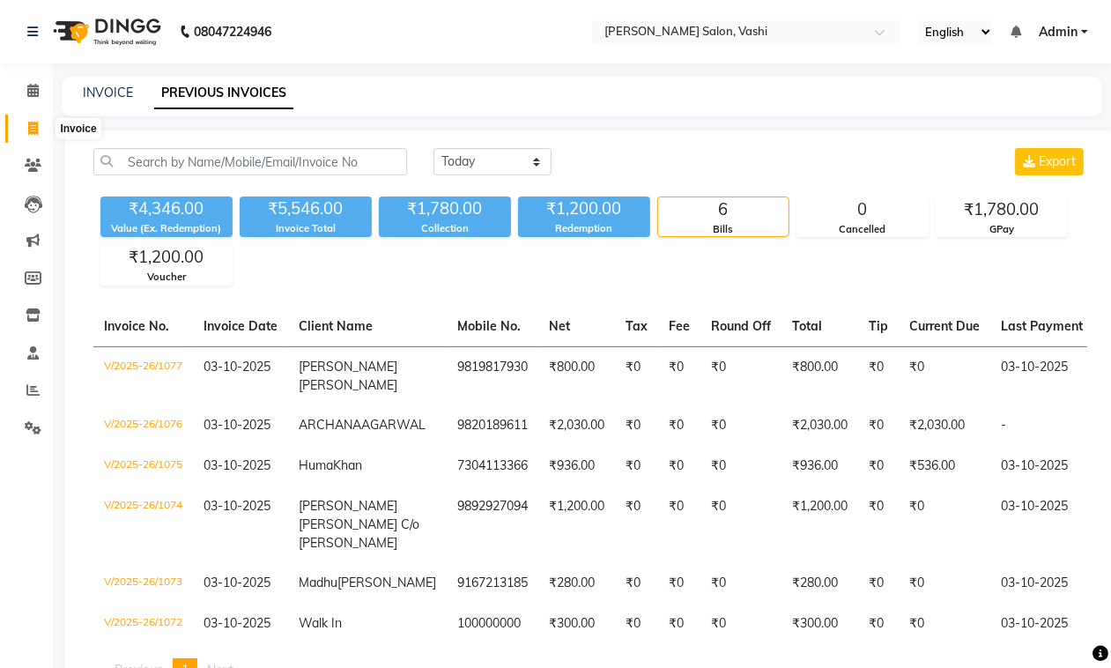
click at [31, 128] on icon at bounding box center [33, 128] width 10 height 13
select select "service"
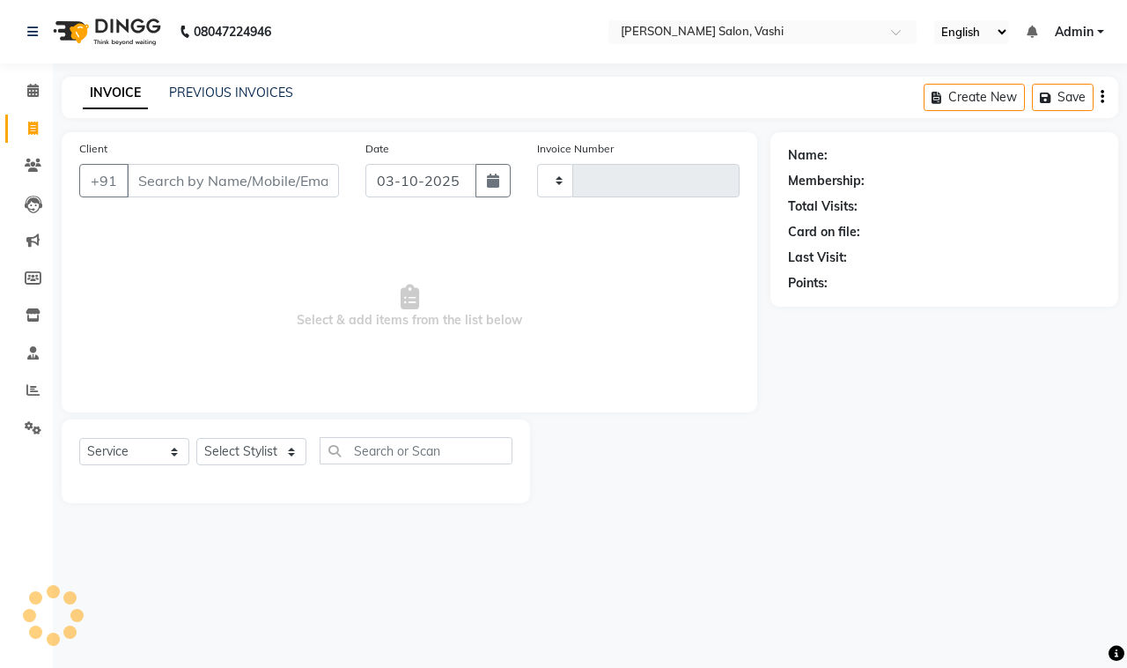
click at [267, 188] on input "Client" at bounding box center [233, 180] width 212 height 33
type input "1078"
select select "695"
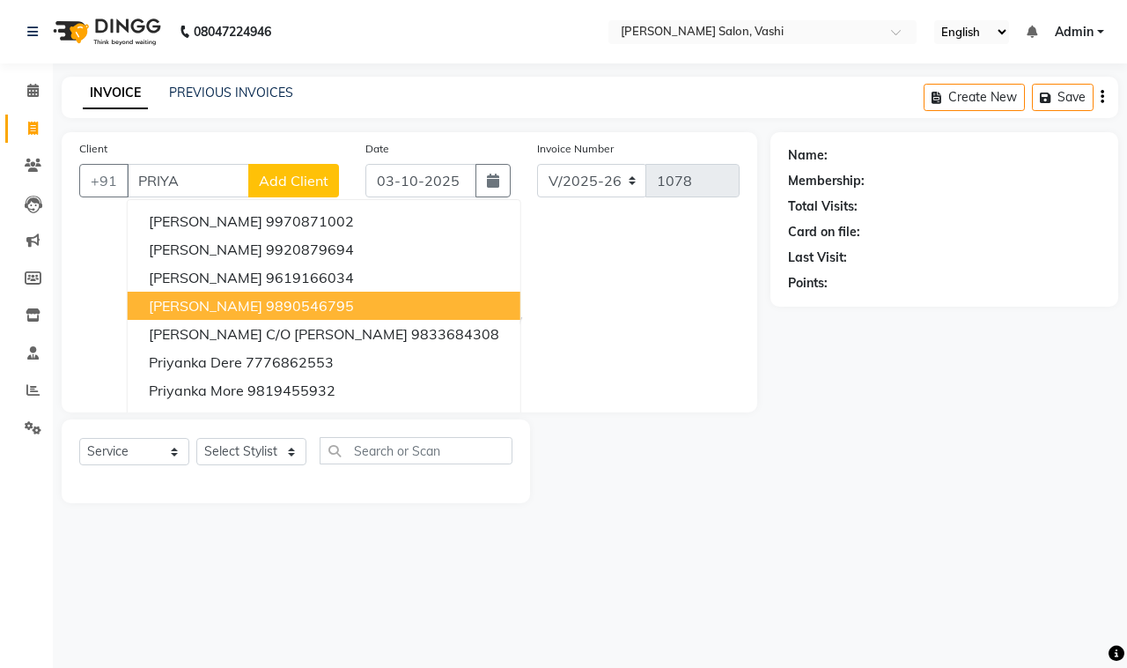
click at [328, 310] on button "Priya Dusa 9890546795" at bounding box center [324, 306] width 393 height 28
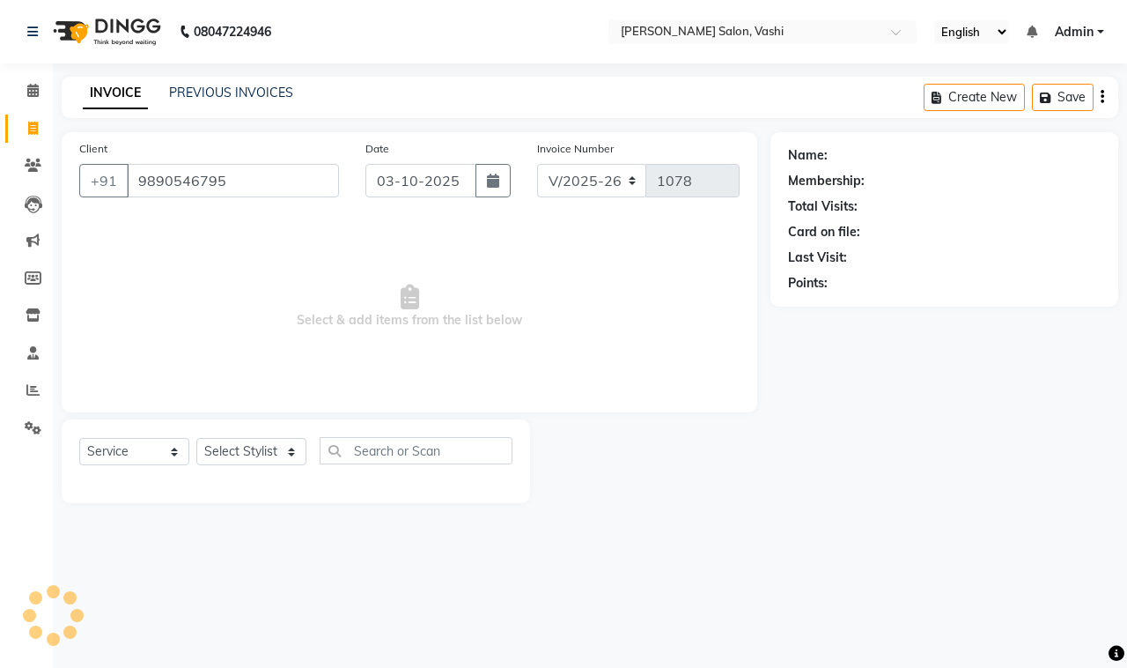
type input "9890546795"
select select "1: Object"
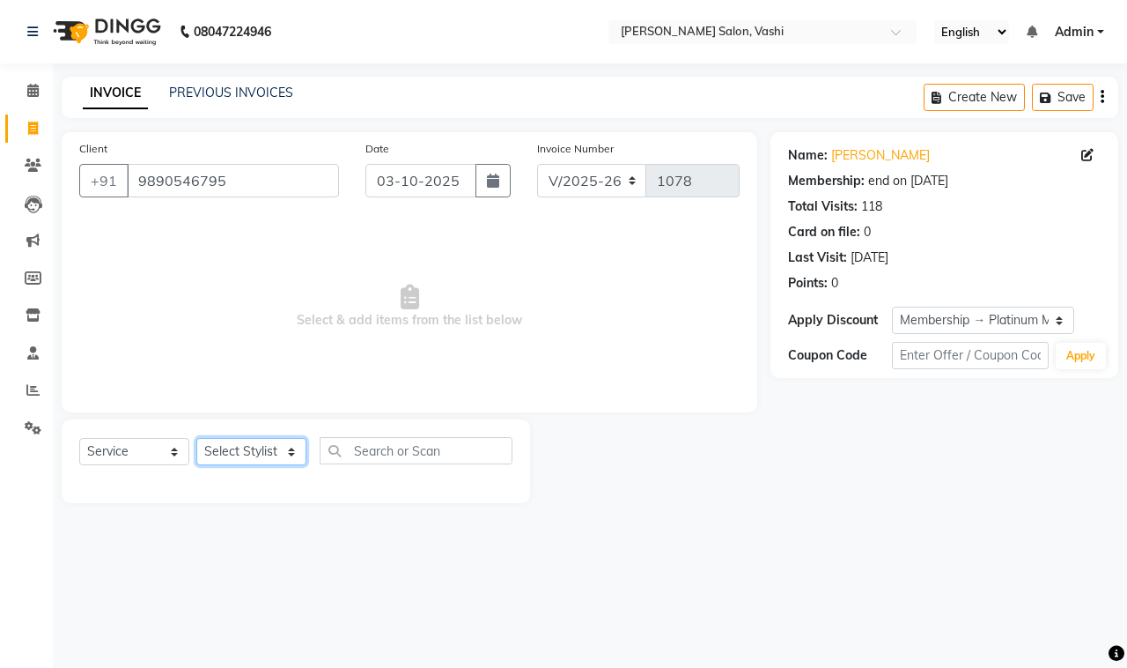
click at [266, 455] on select "Select Stylist DC Dipika Freelancer Hasan Rehan Salmani Vinith Zoya Shaikh" at bounding box center [251, 451] width 110 height 27
select select "10481"
click at [196, 438] on select "Select Stylist DC Dipika Freelancer Hasan Rehan Salmani Vinith Zoya Shaikh" at bounding box center [251, 451] width 110 height 27
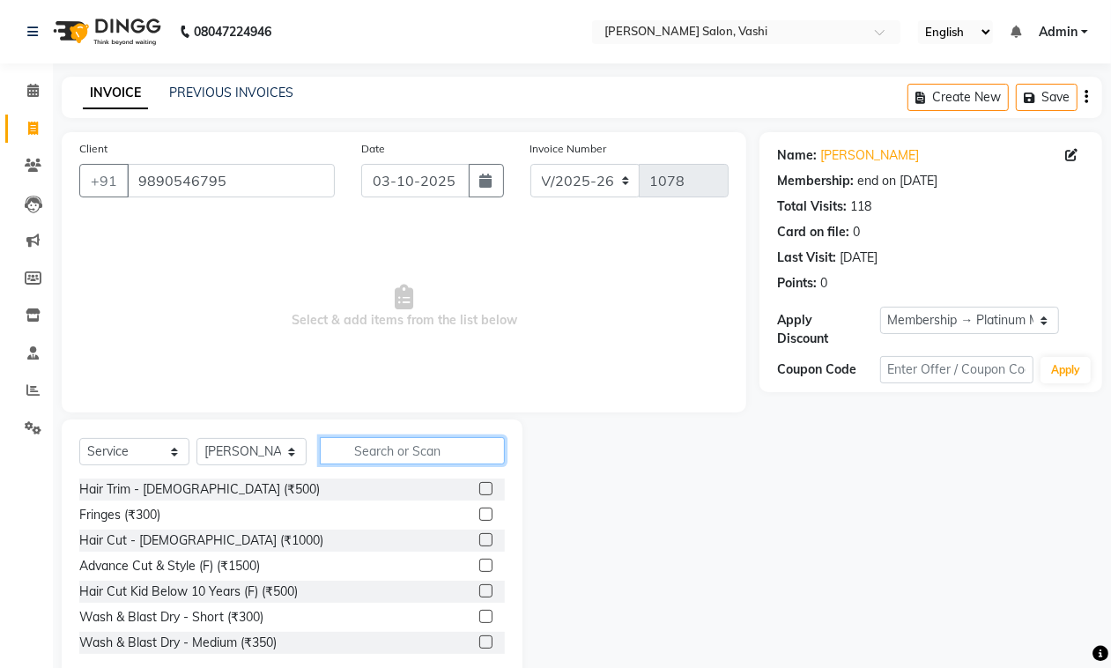
click at [376, 454] on input "text" at bounding box center [412, 450] width 185 height 27
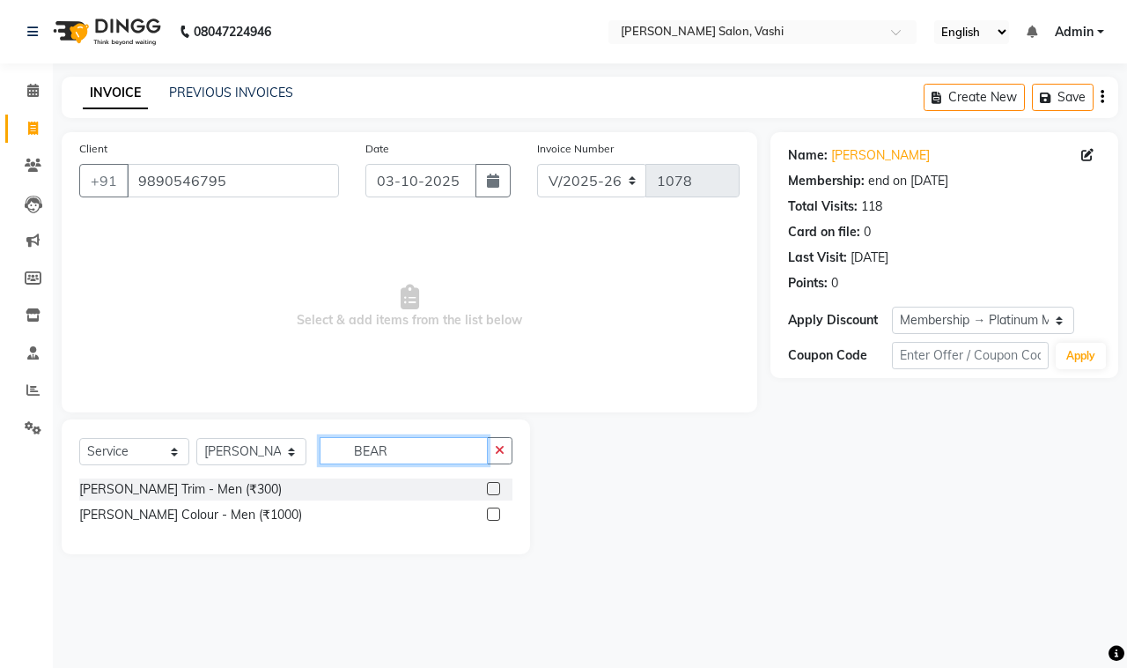
type input "BEAR"
click at [499, 478] on div at bounding box center [500, 489] width 26 height 22
click at [491, 490] on label at bounding box center [493, 488] width 13 height 13
click at [491, 490] on input "checkbox" at bounding box center [492, 489] width 11 height 11
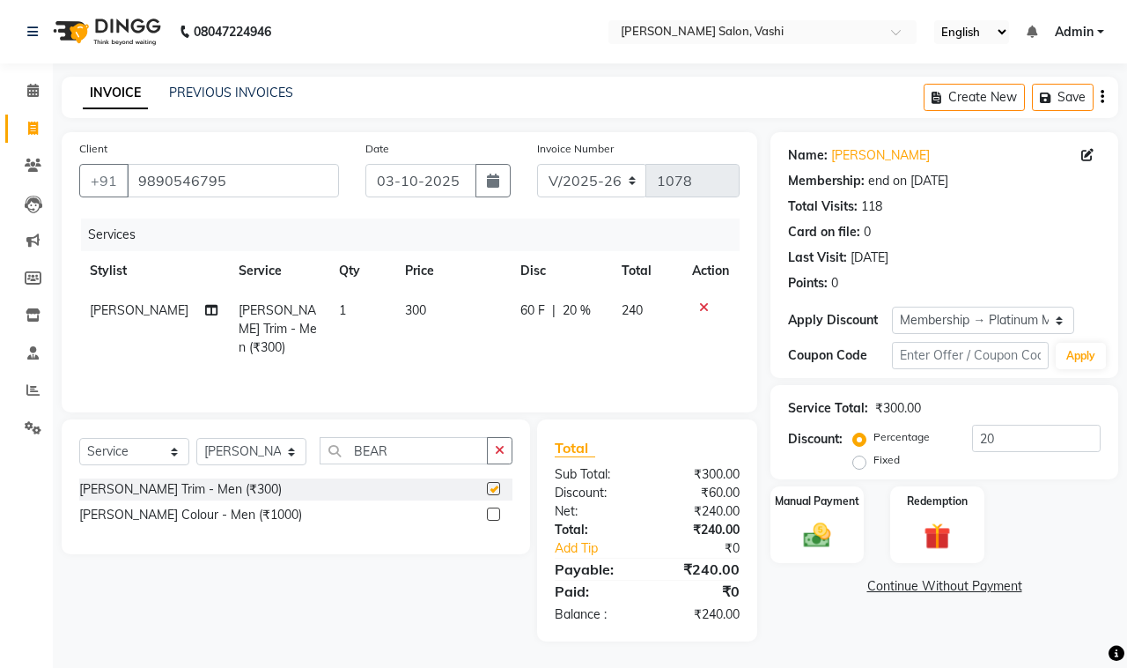
checkbox input "false"
click at [831, 535] on img at bounding box center [817, 535] width 46 height 33
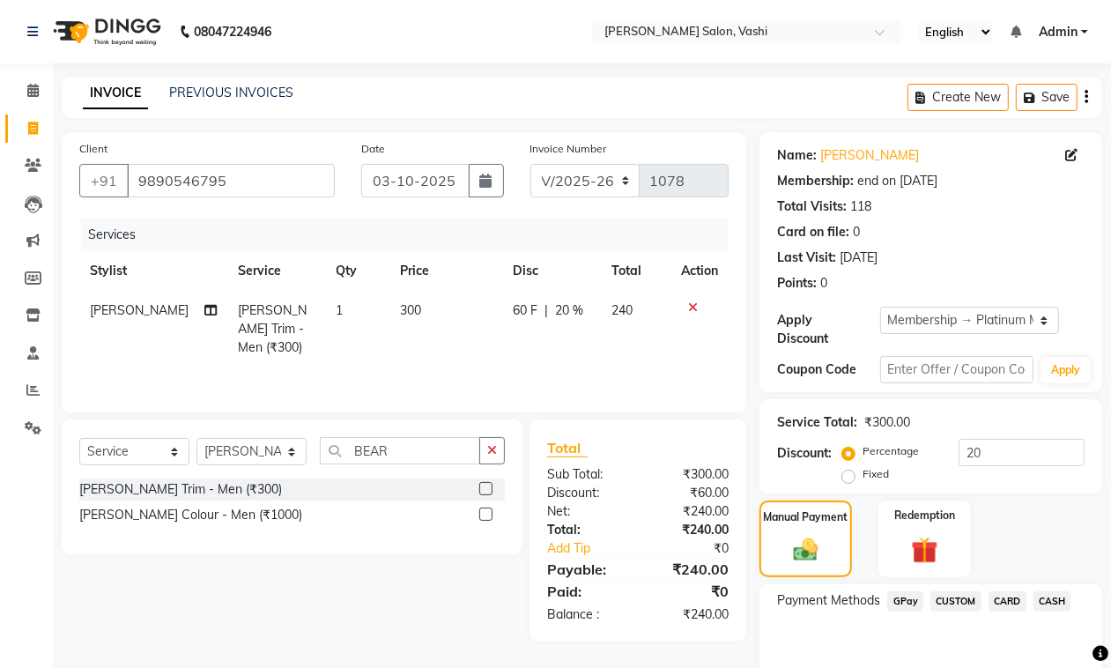
scroll to position [84, 0]
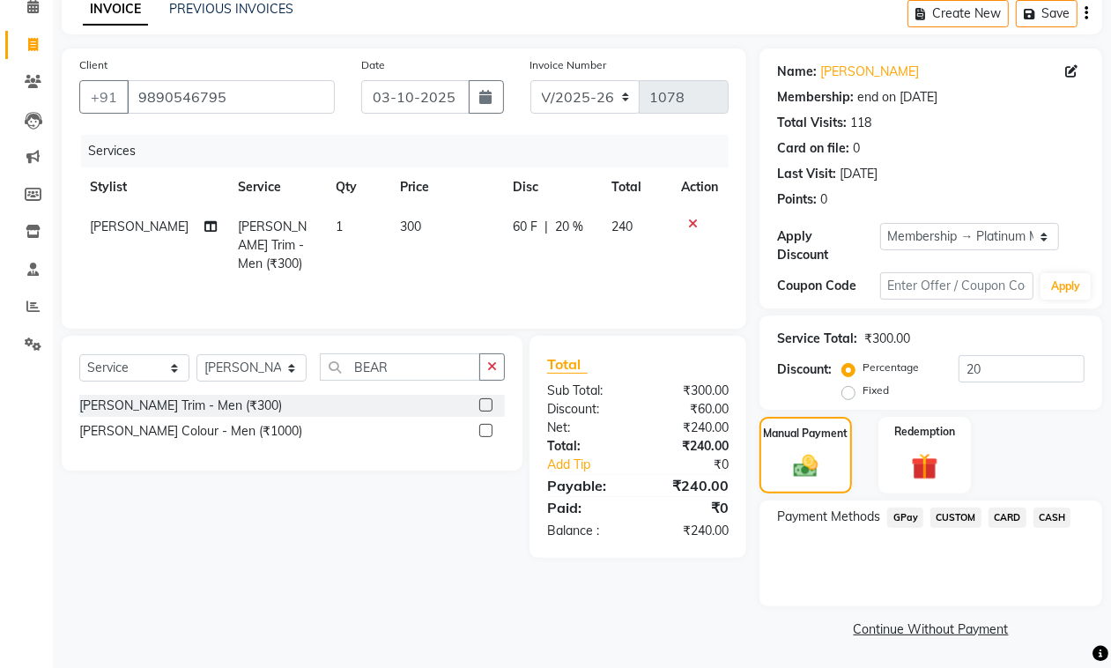
click at [913, 509] on span "GPay" at bounding box center [905, 517] width 36 height 20
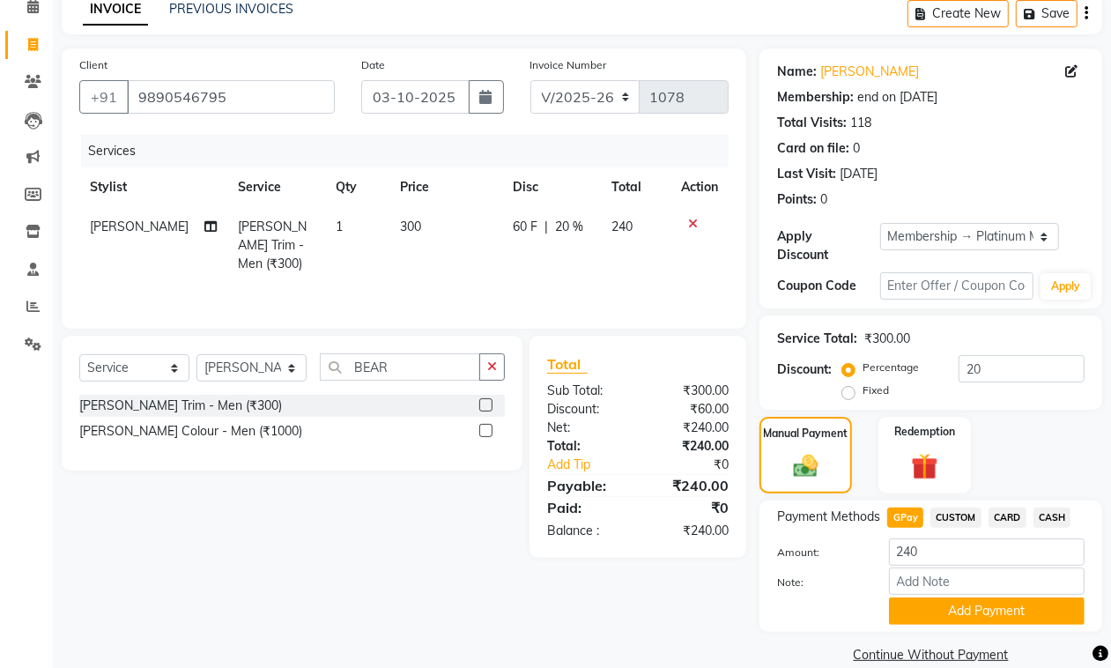
scroll to position [107, 0]
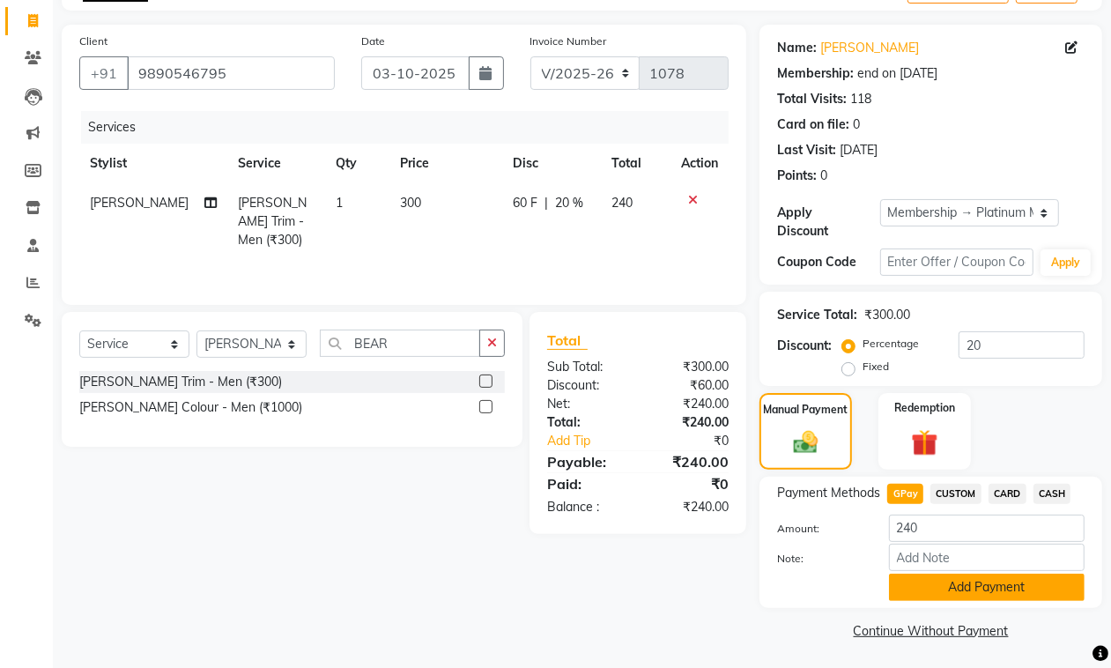
click at [905, 577] on button "Add Payment" at bounding box center [987, 586] width 196 height 27
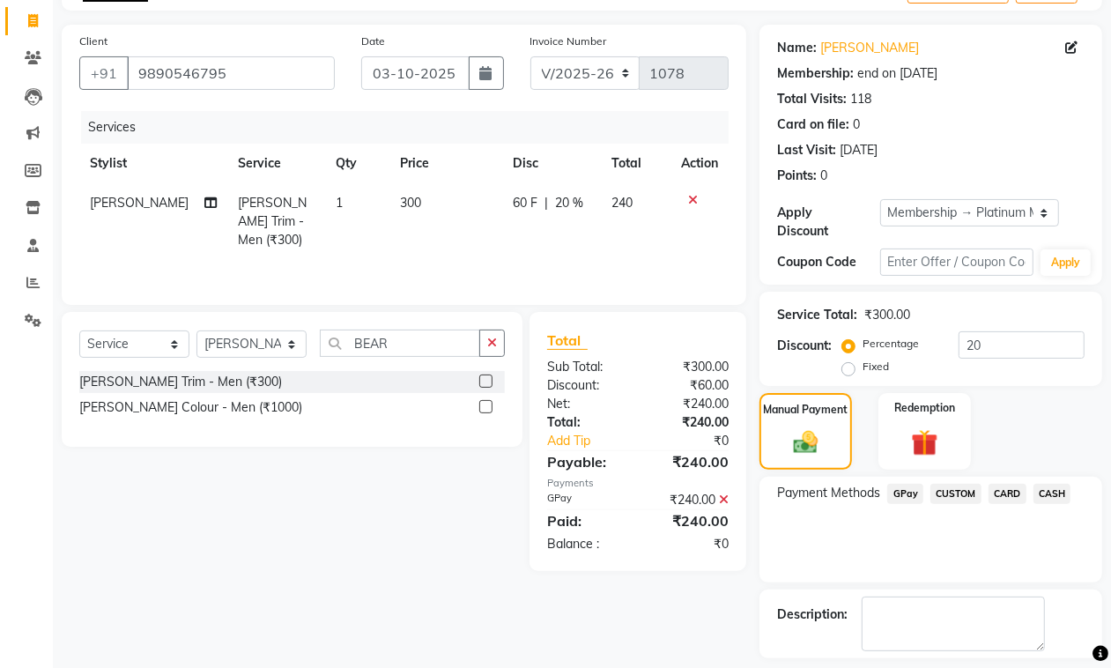
scroll to position [183, 0]
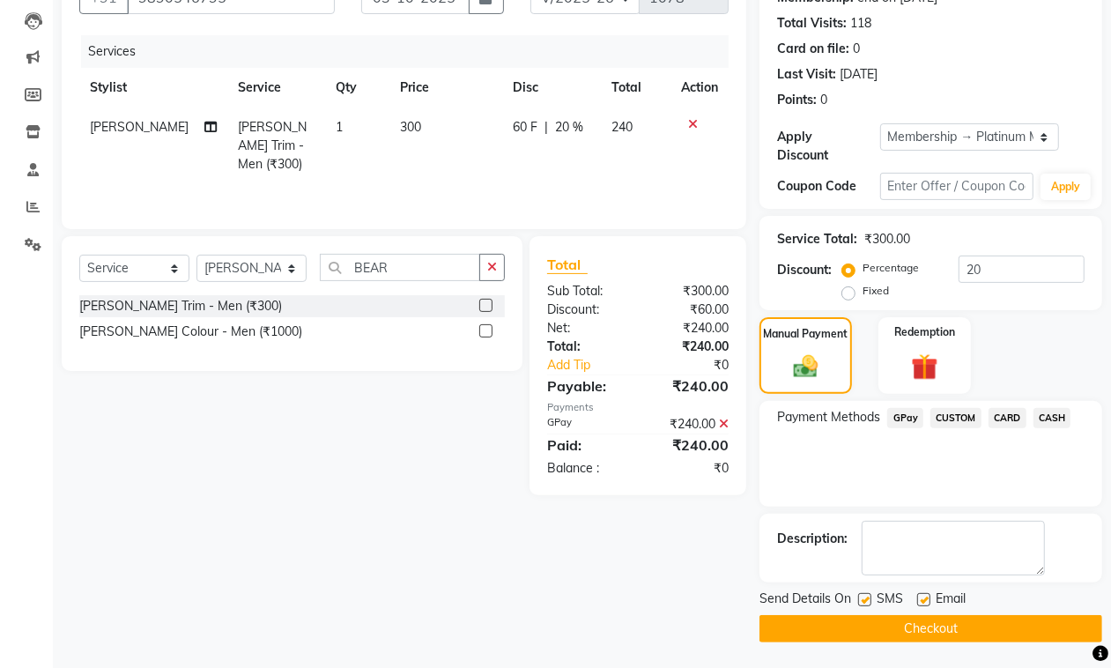
click at [927, 604] on label at bounding box center [923, 599] width 13 height 13
click at [927, 604] on input "checkbox" at bounding box center [922, 600] width 11 height 11
checkbox input "false"
click at [868, 601] on label at bounding box center [864, 599] width 13 height 13
click at [868, 601] on input "checkbox" at bounding box center [863, 600] width 11 height 11
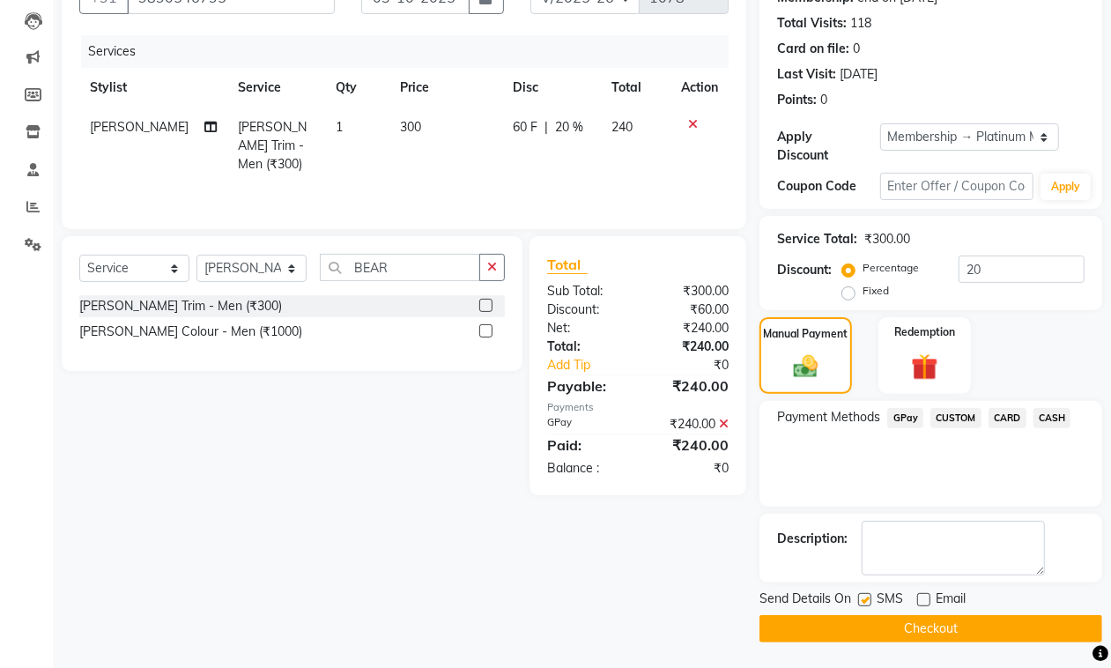
checkbox input "false"
click at [886, 634] on button "Checkout" at bounding box center [930, 628] width 343 height 27
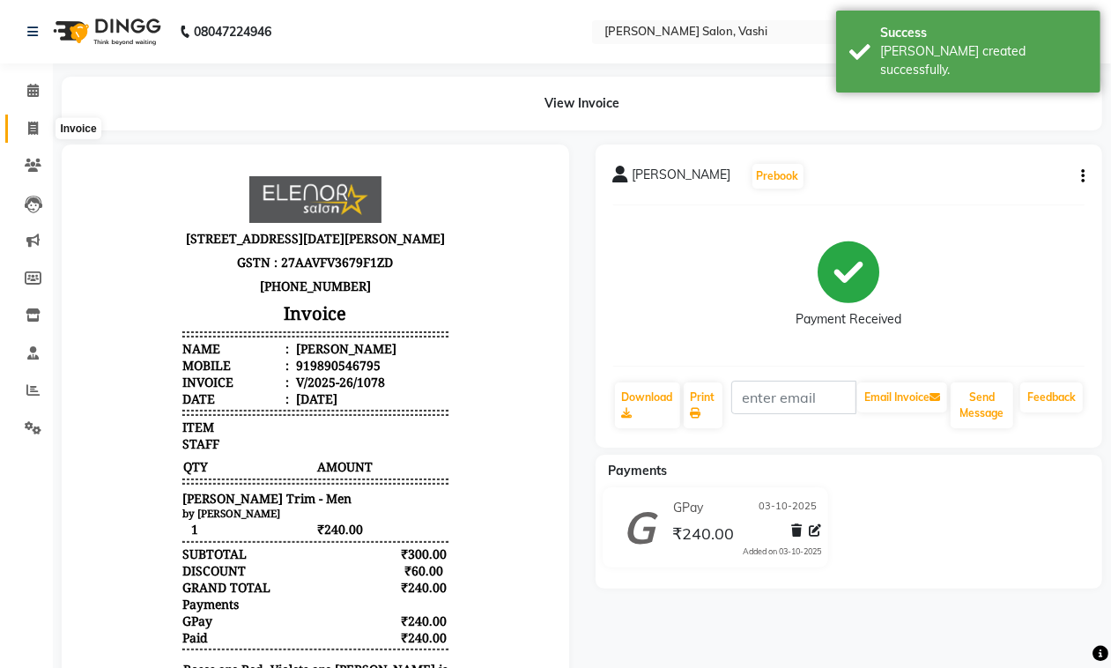
click at [32, 122] on icon at bounding box center [33, 128] width 10 height 13
select select "service"
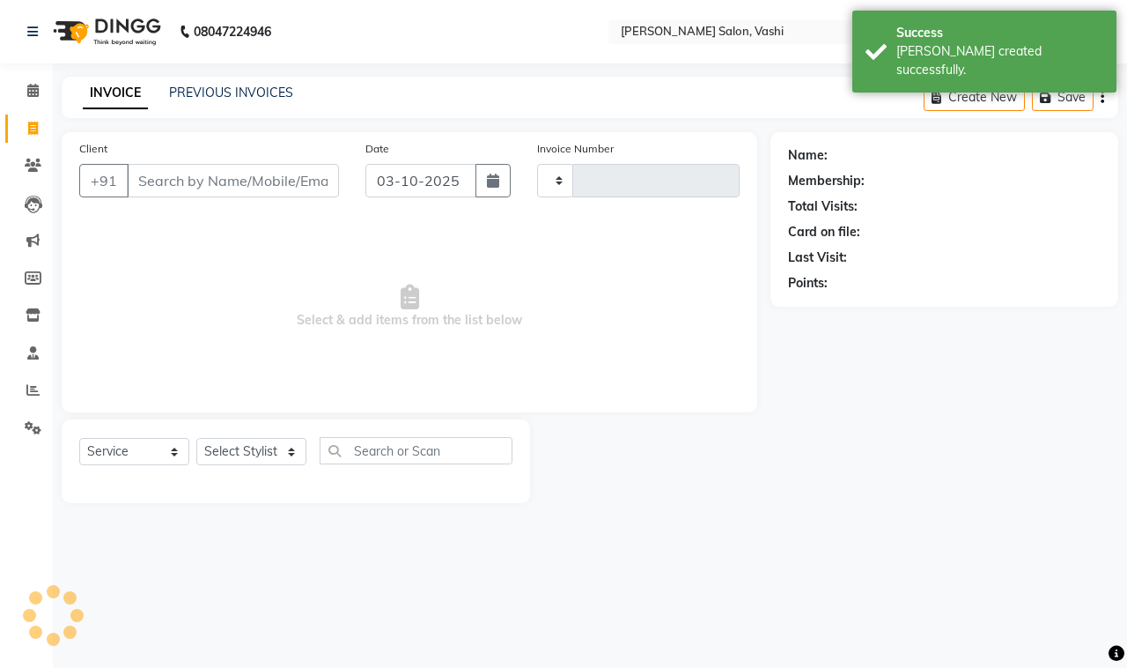
type input "1079"
select select "695"
click at [210, 84] on div "PREVIOUS INVOICES" at bounding box center [231, 93] width 124 height 18
click at [218, 94] on link "PREVIOUS INVOICES" at bounding box center [231, 93] width 124 height 16
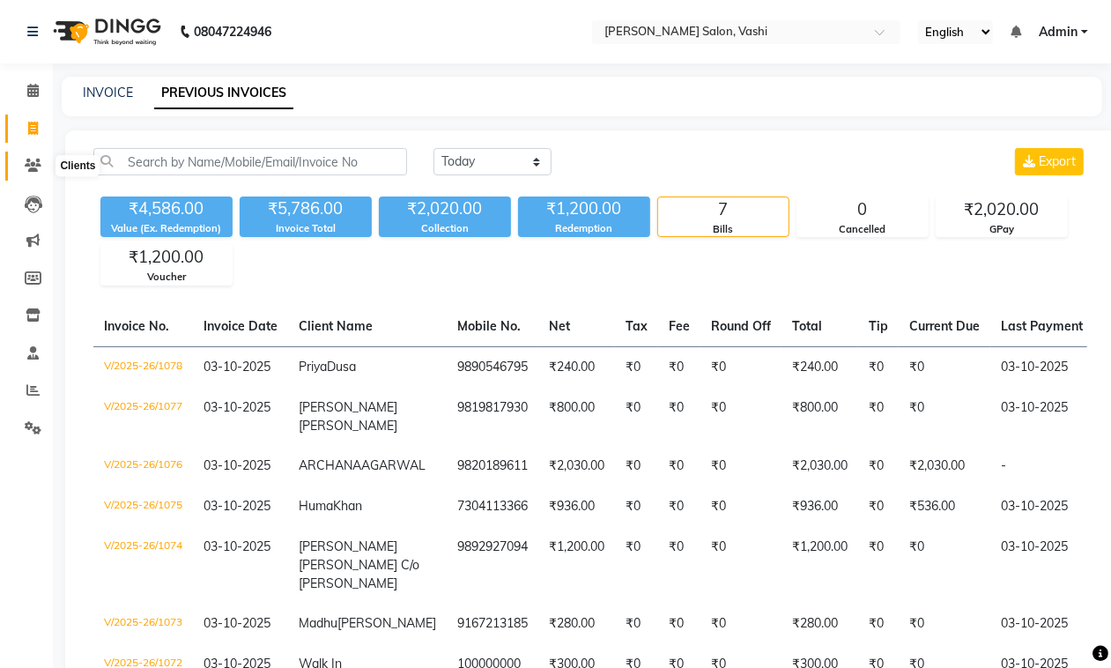
click at [31, 163] on icon at bounding box center [33, 165] width 17 height 13
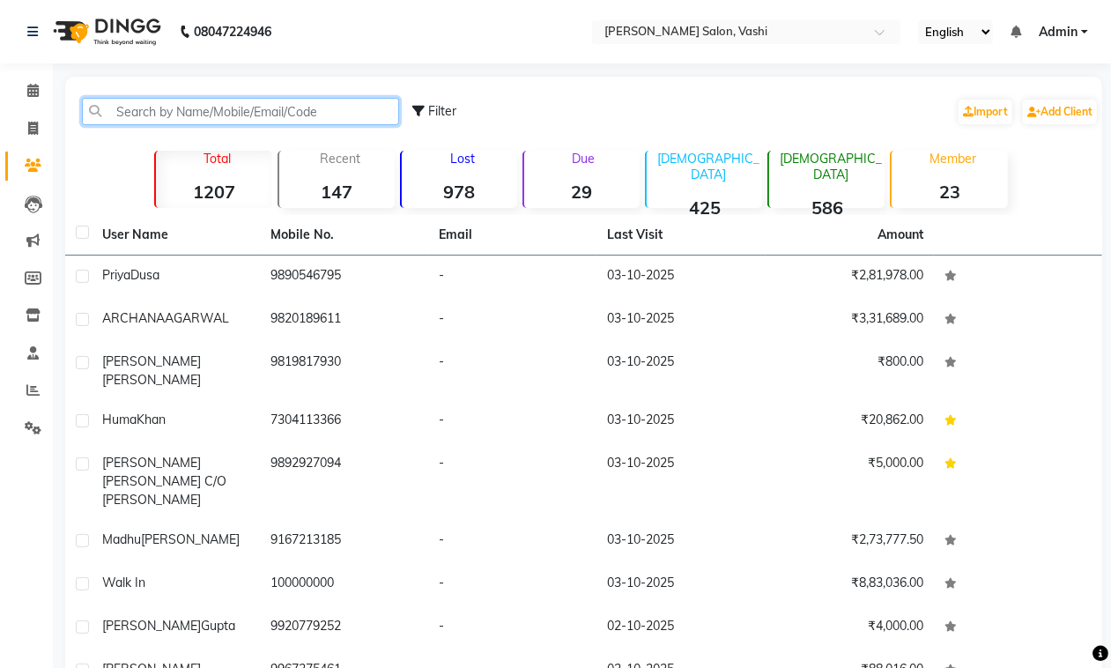
click at [122, 122] on input "text" at bounding box center [240, 111] width 317 height 27
click at [156, 115] on input "text" at bounding box center [240, 111] width 317 height 27
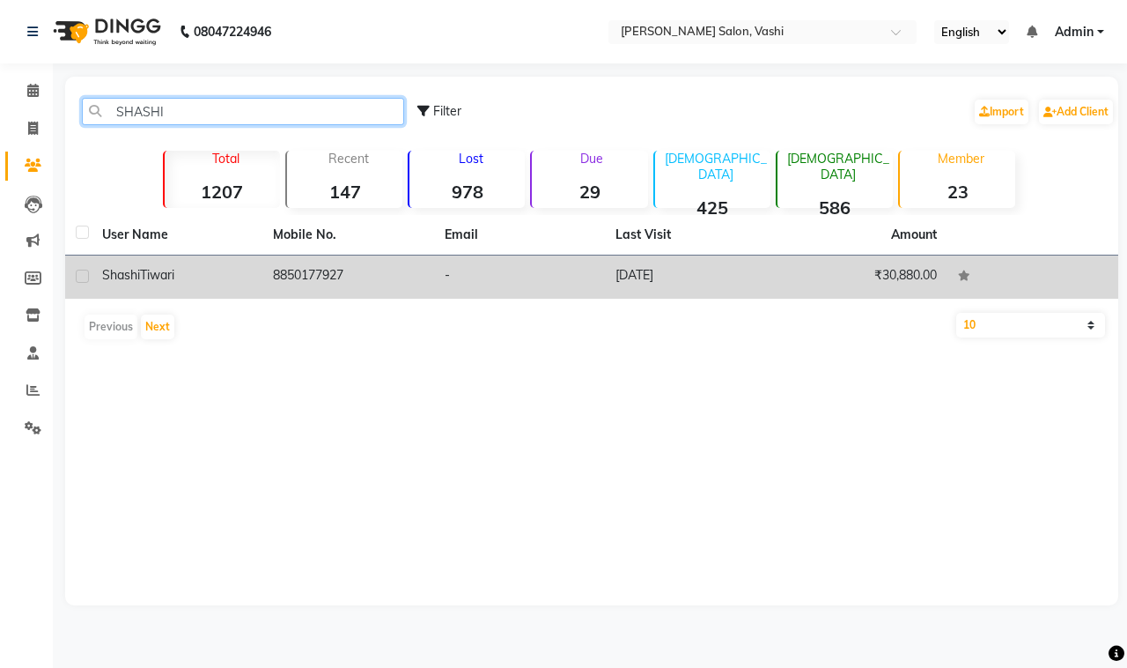
type input "SHASHI"
click at [280, 276] on td "8850177927" at bounding box center [347, 276] width 171 height 43
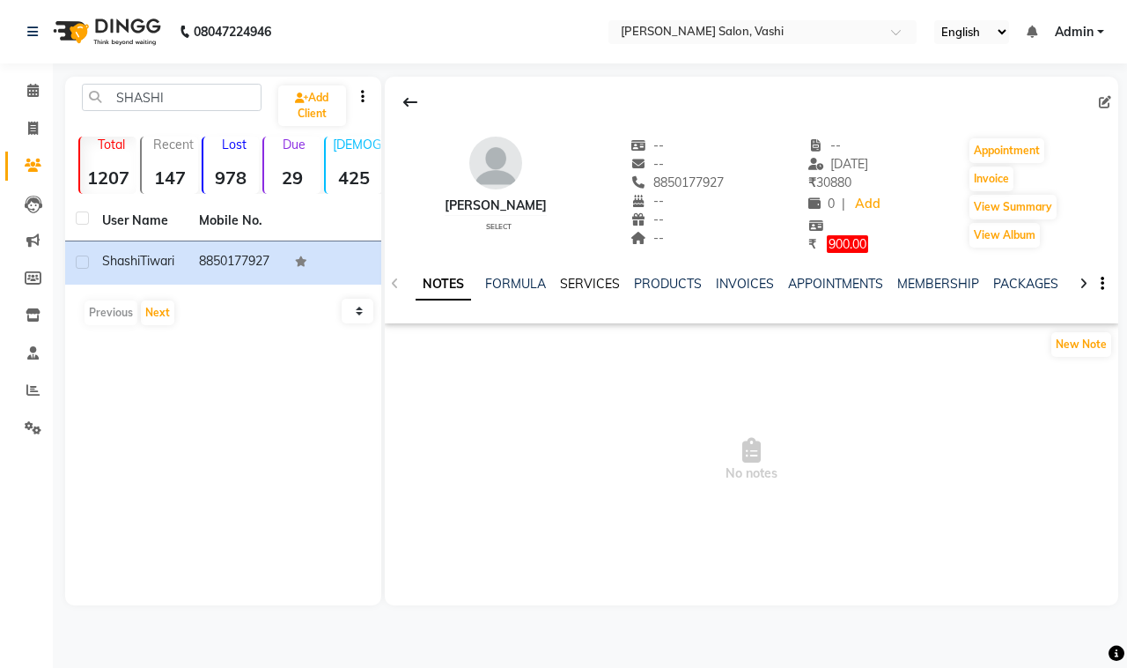
click at [587, 282] on link "SERVICES" at bounding box center [590, 284] width 60 height 16
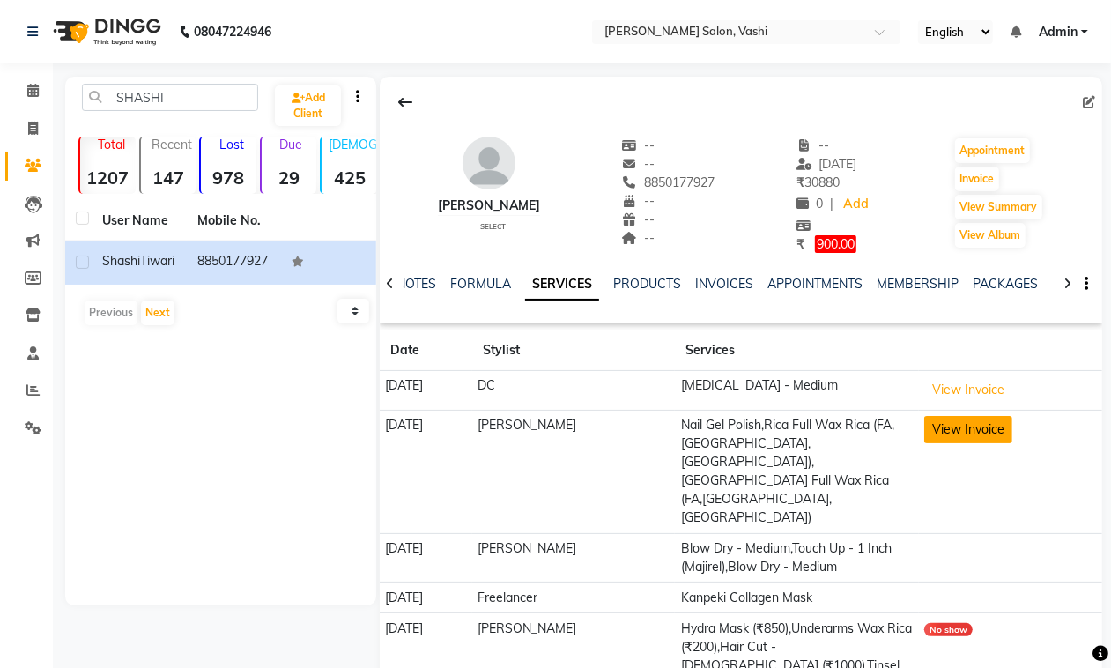
click at [966, 436] on button "View Invoice" at bounding box center [968, 429] width 88 height 27
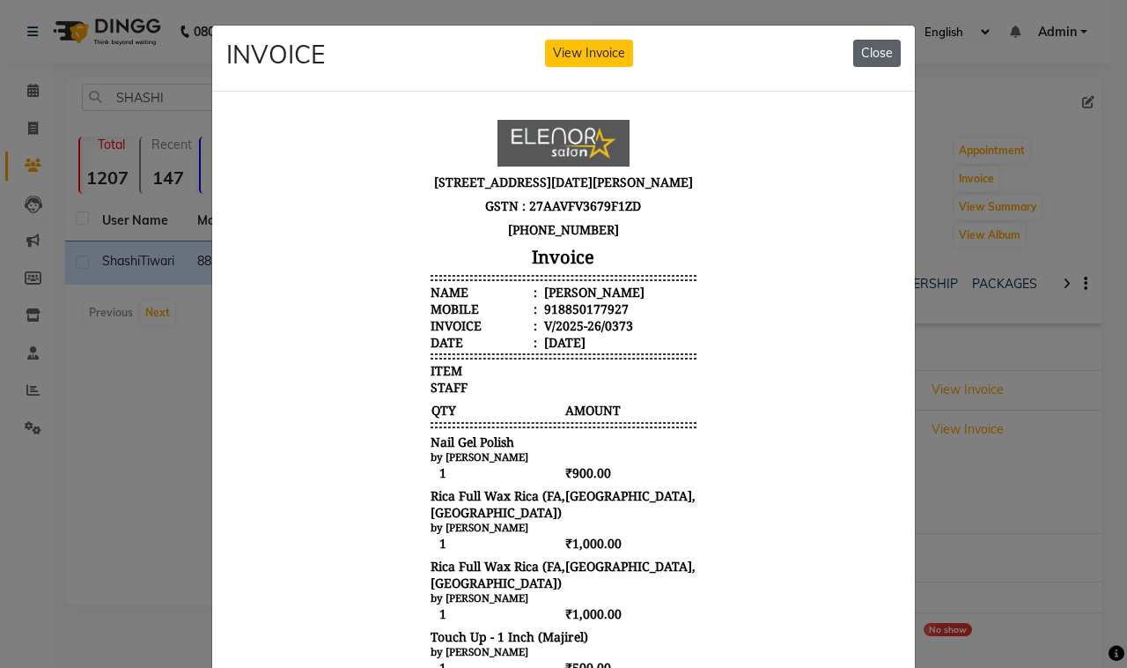
click at [860, 48] on button "Close" at bounding box center [877, 53] width 48 height 27
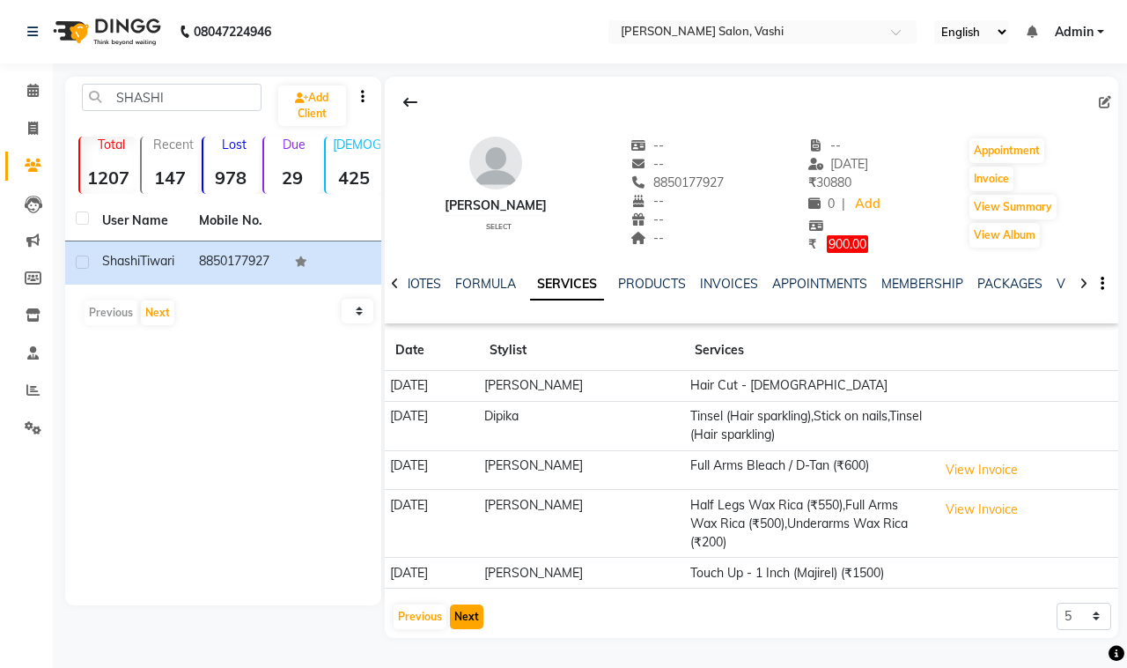
click at [464, 615] on button "Next" at bounding box center [466, 616] width 33 height 25
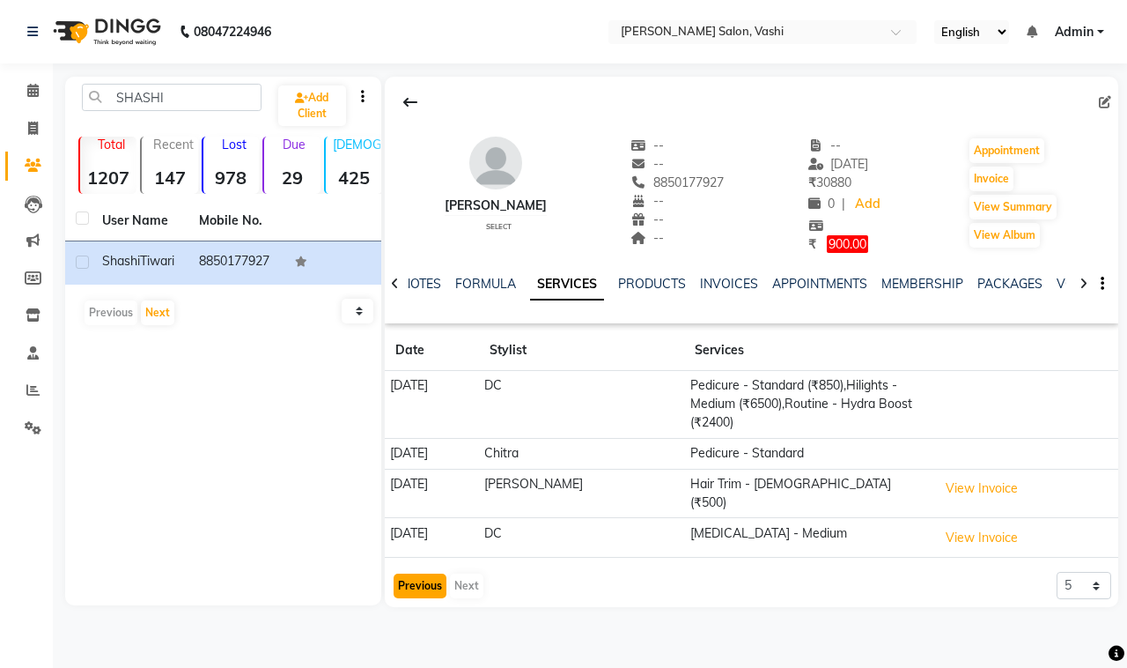
click at [394, 581] on button "Previous" at bounding box center [420, 585] width 53 height 25
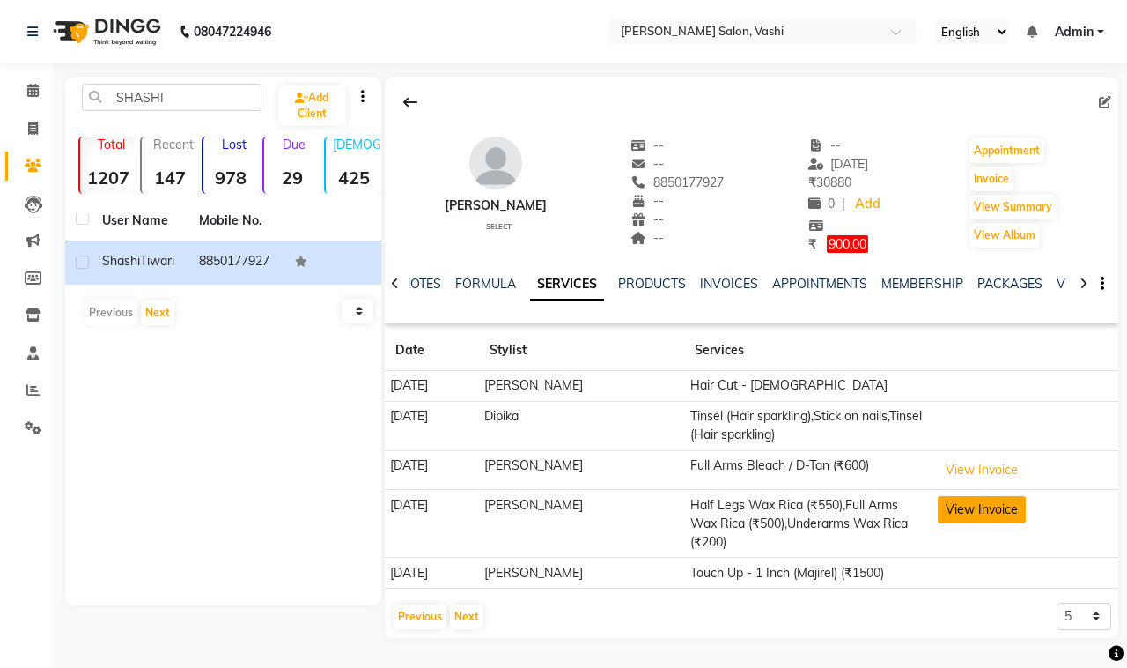
click at [970, 512] on button "View Invoice" at bounding box center [982, 509] width 88 height 27
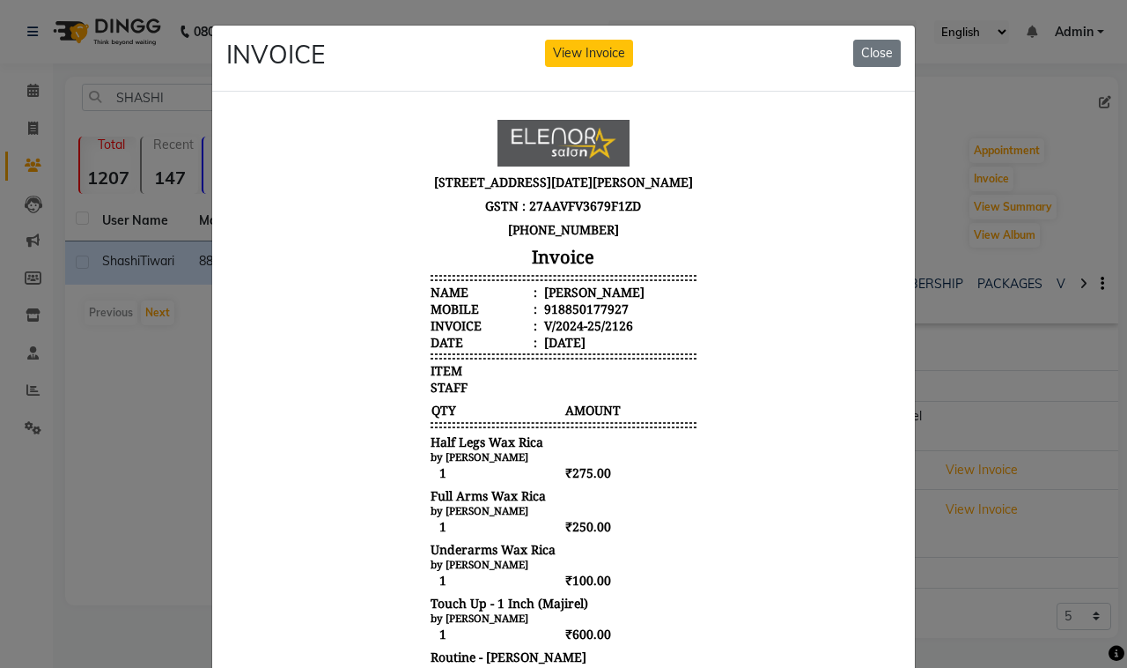
scroll to position [14, 0]
drag, startPoint x: 872, startPoint y: 275, endPoint x: 1112, endPoint y: 448, distance: 295.8
click at [857, 45] on button "Close" at bounding box center [877, 53] width 48 height 27
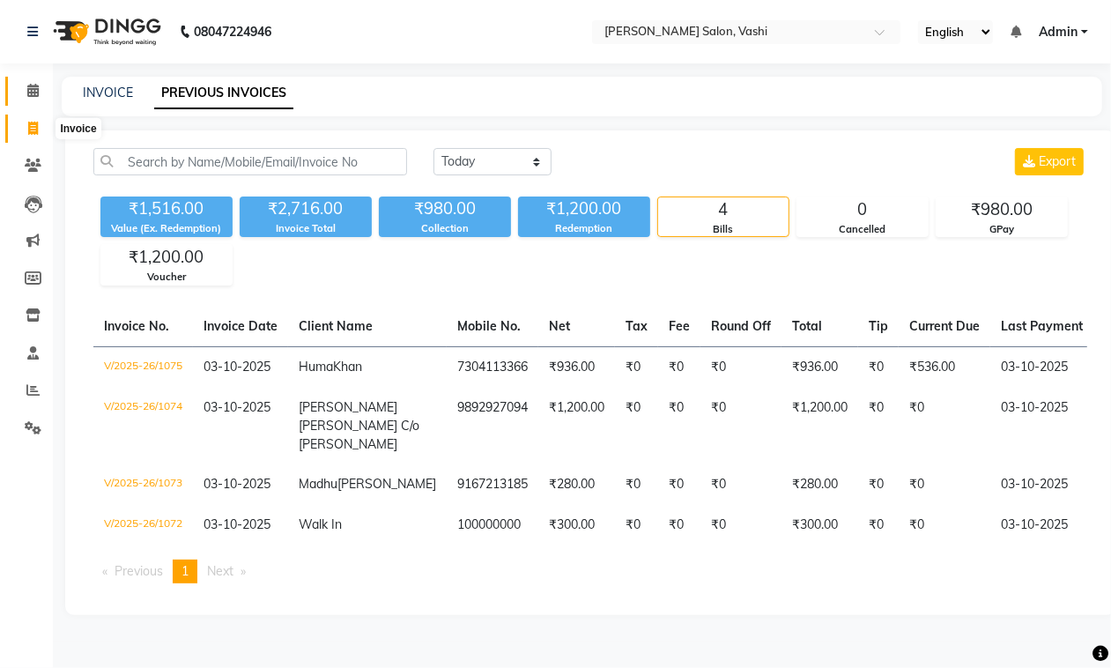
drag, startPoint x: 32, startPoint y: 112, endPoint x: 44, endPoint y: 101, distance: 16.2
click at [32, 115] on link "Invoice" at bounding box center [26, 129] width 42 height 29
select select "service"
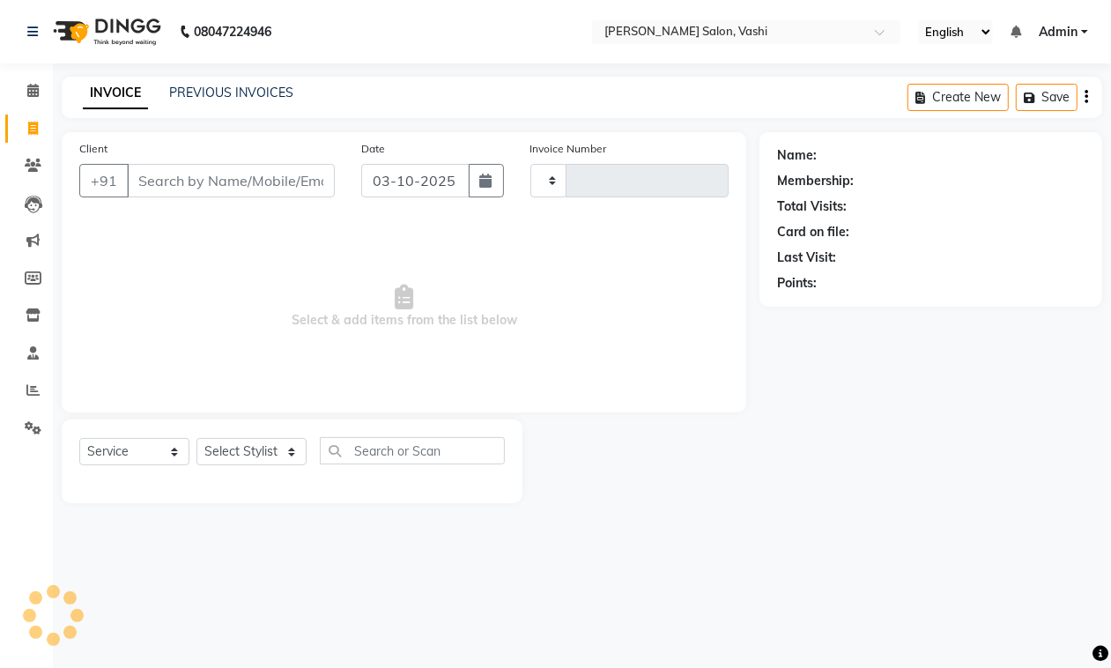
type input "1079"
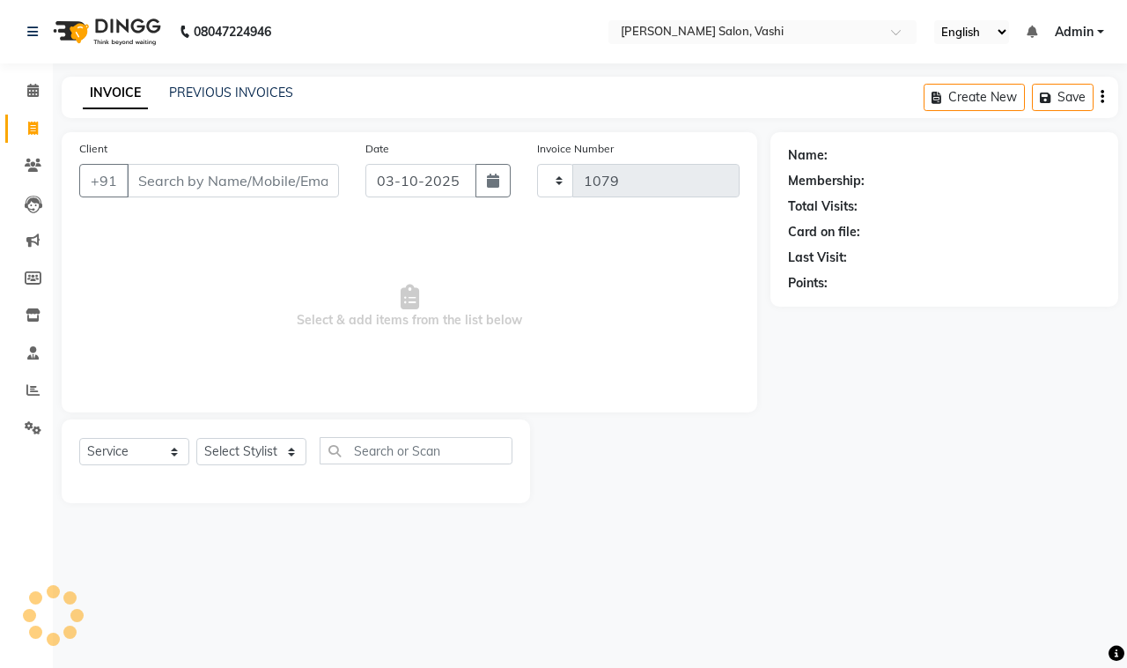
select select "695"
click at [218, 92] on link "PREVIOUS INVOICES" at bounding box center [231, 93] width 124 height 16
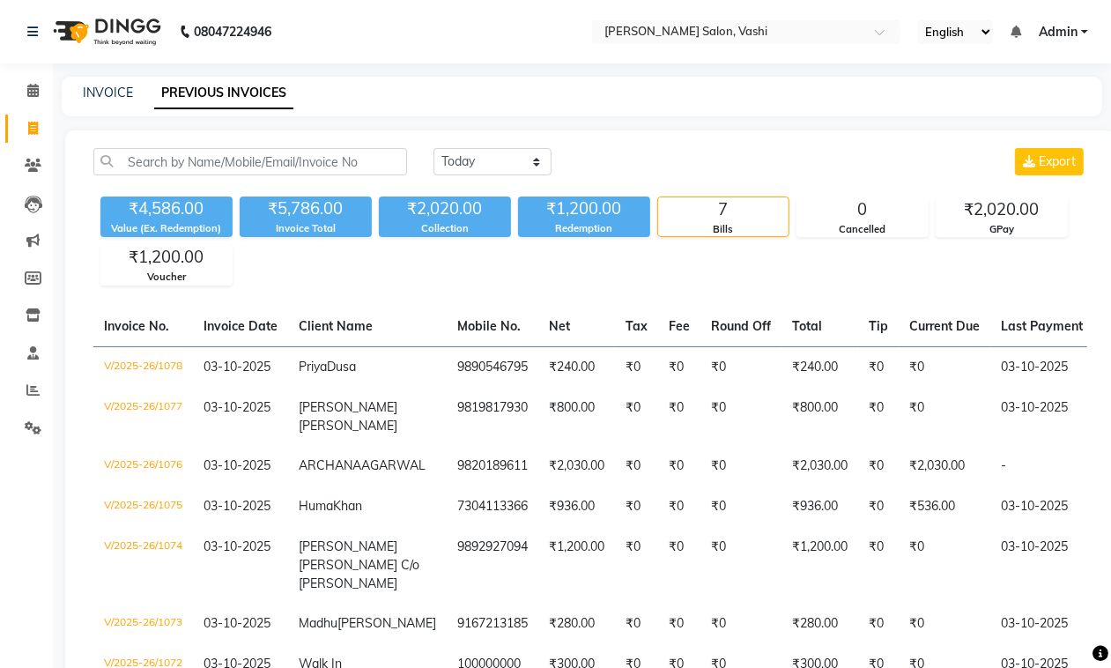
scroll to position [150, 0]
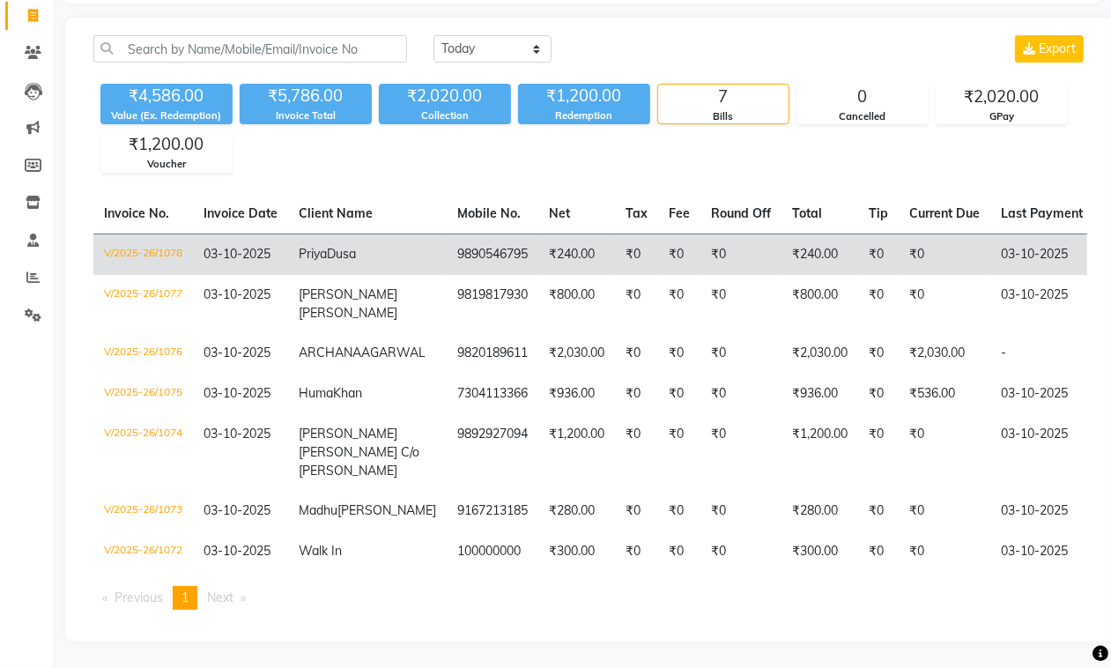
click at [615, 233] on td "₹0" at bounding box center [636, 253] width 43 height 41
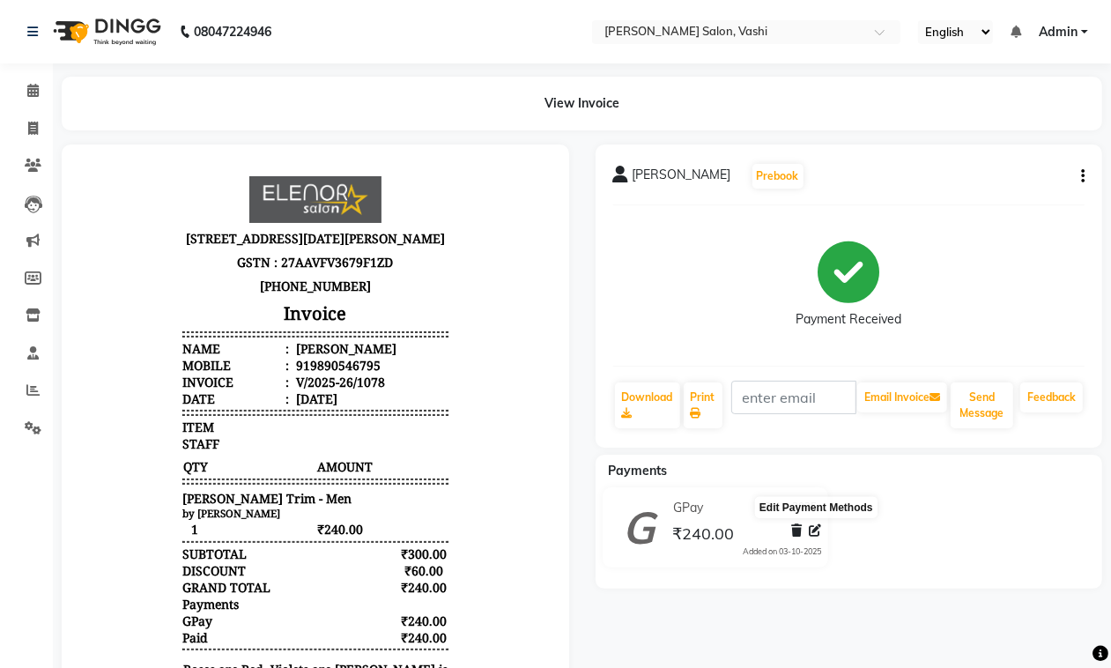
click at [811, 531] on icon at bounding box center [815, 530] width 12 height 12
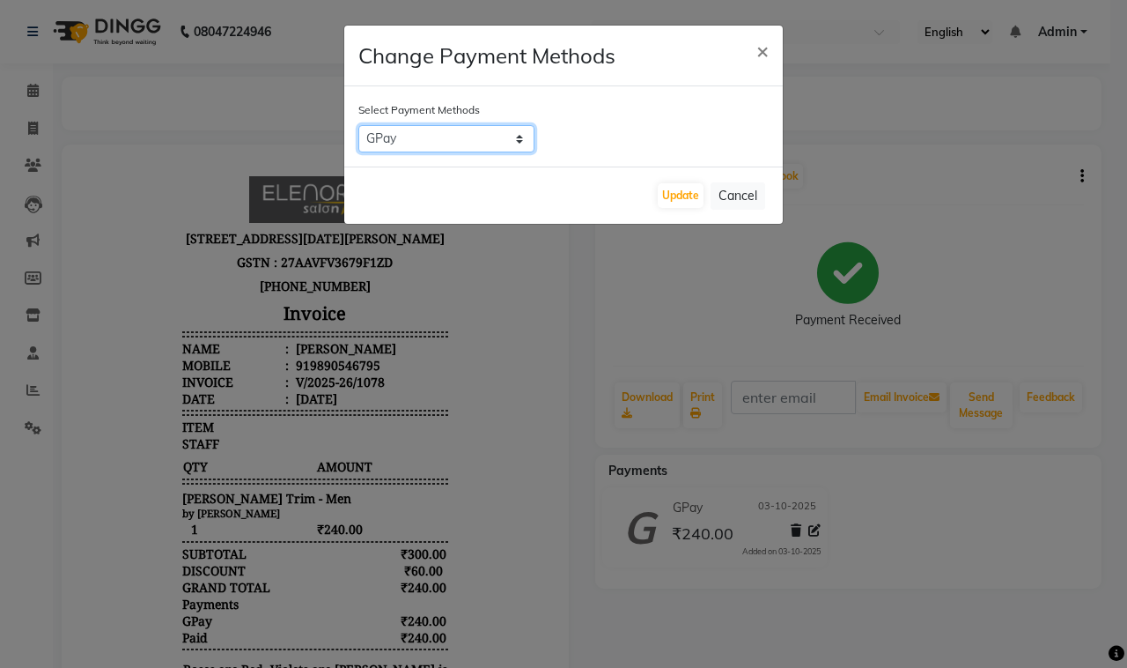
click at [456, 125] on select "GPay CUSTOM CARD CASH" at bounding box center [446, 138] width 176 height 27
click at [358, 125] on select "GPay CUSTOM CARD CASH" at bounding box center [446, 138] width 176 height 27
click at [676, 203] on button "Update" at bounding box center [681, 195] width 46 height 25
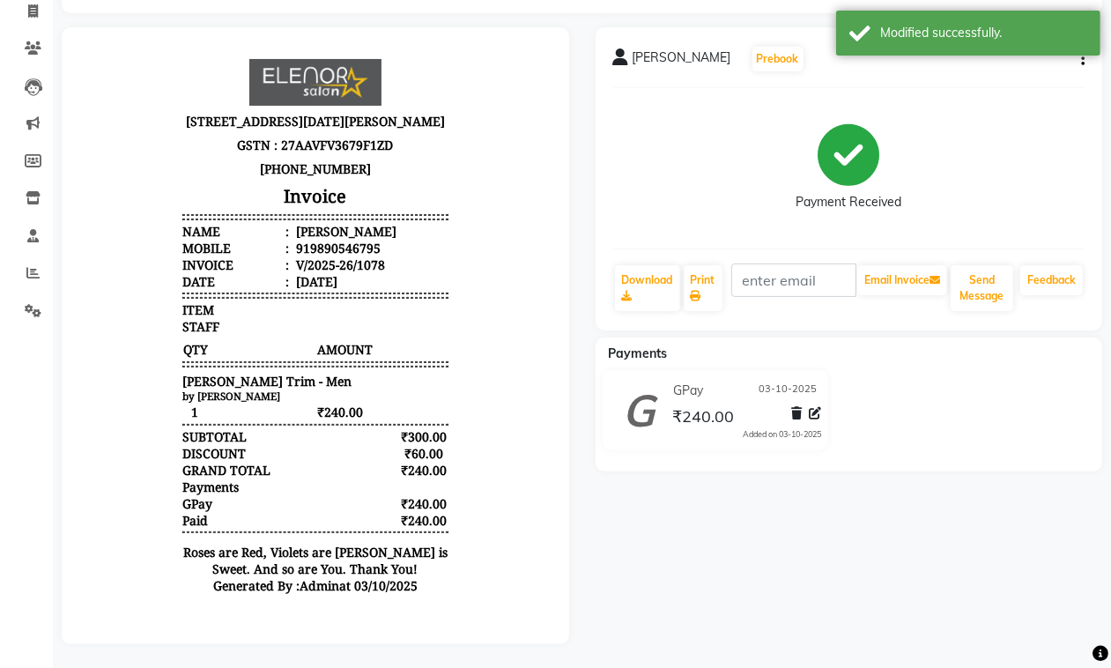
scroll to position [135, 0]
